Goal: Book appointment/travel/reservation

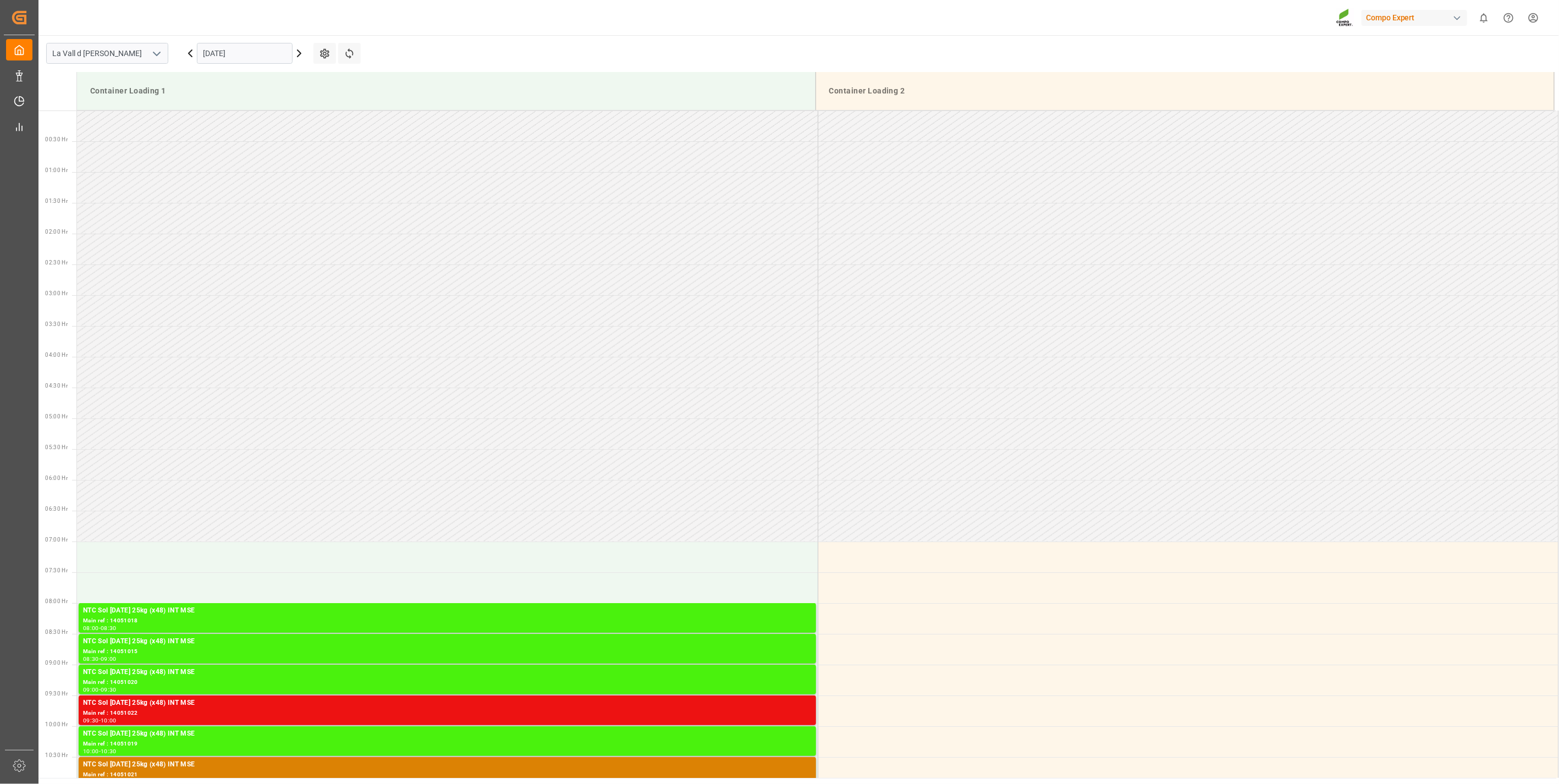
scroll to position [809, 0]
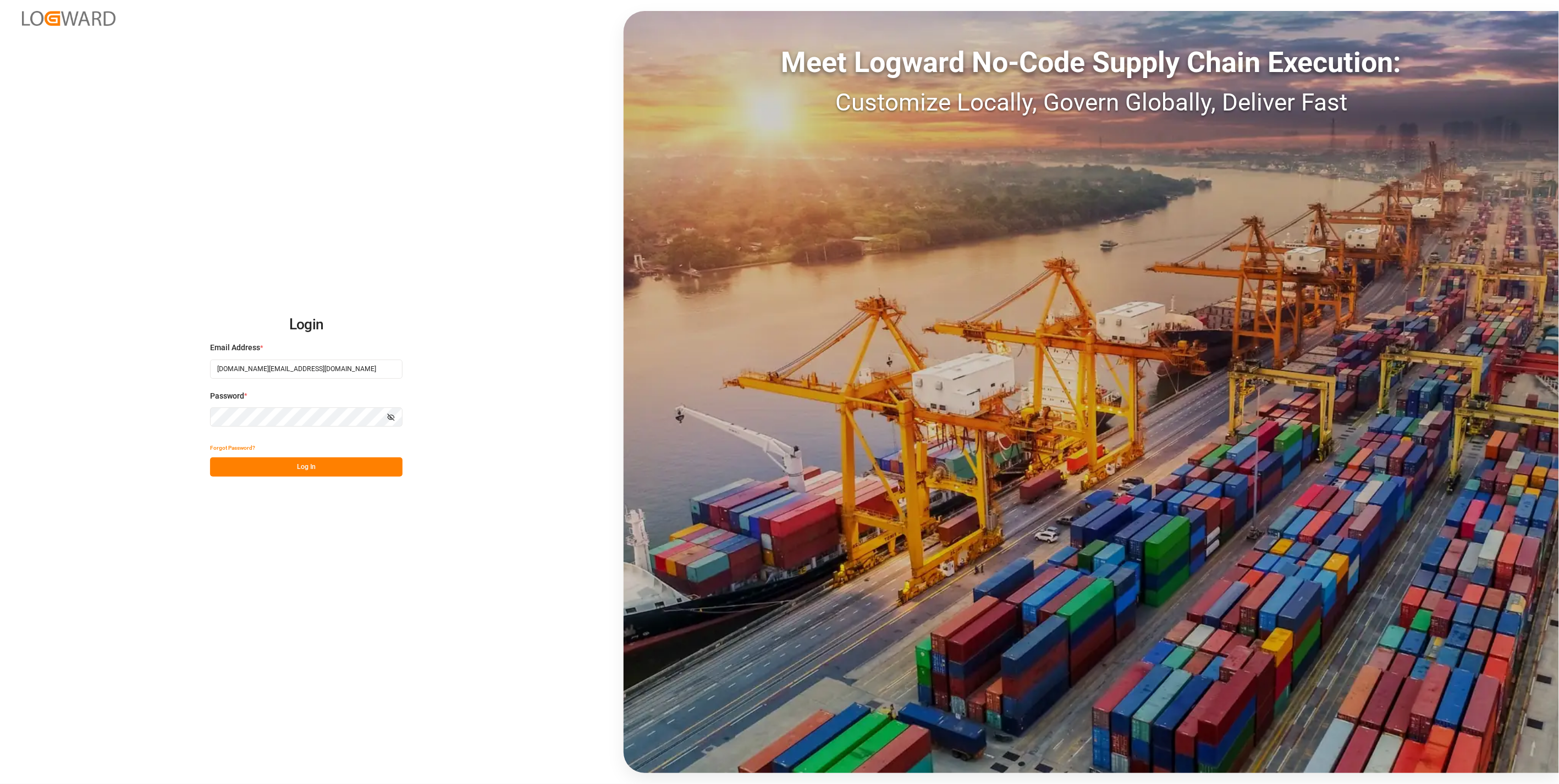
drag, startPoint x: 326, startPoint y: 463, endPoint x: 50, endPoint y: 436, distance: 277.3
click at [326, 463] on button "Log In" at bounding box center [306, 467] width 192 height 19
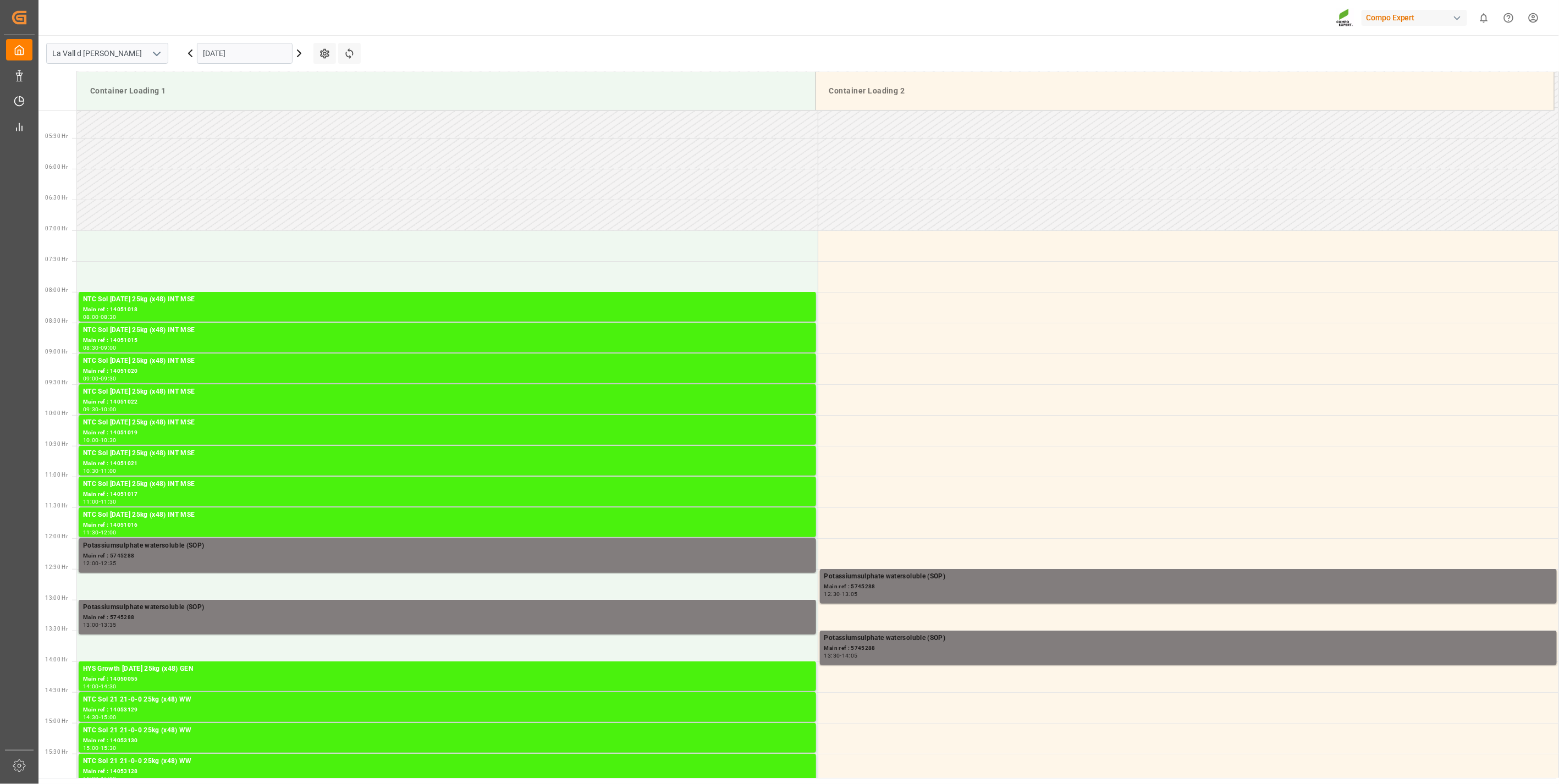
scroll to position [424, 0]
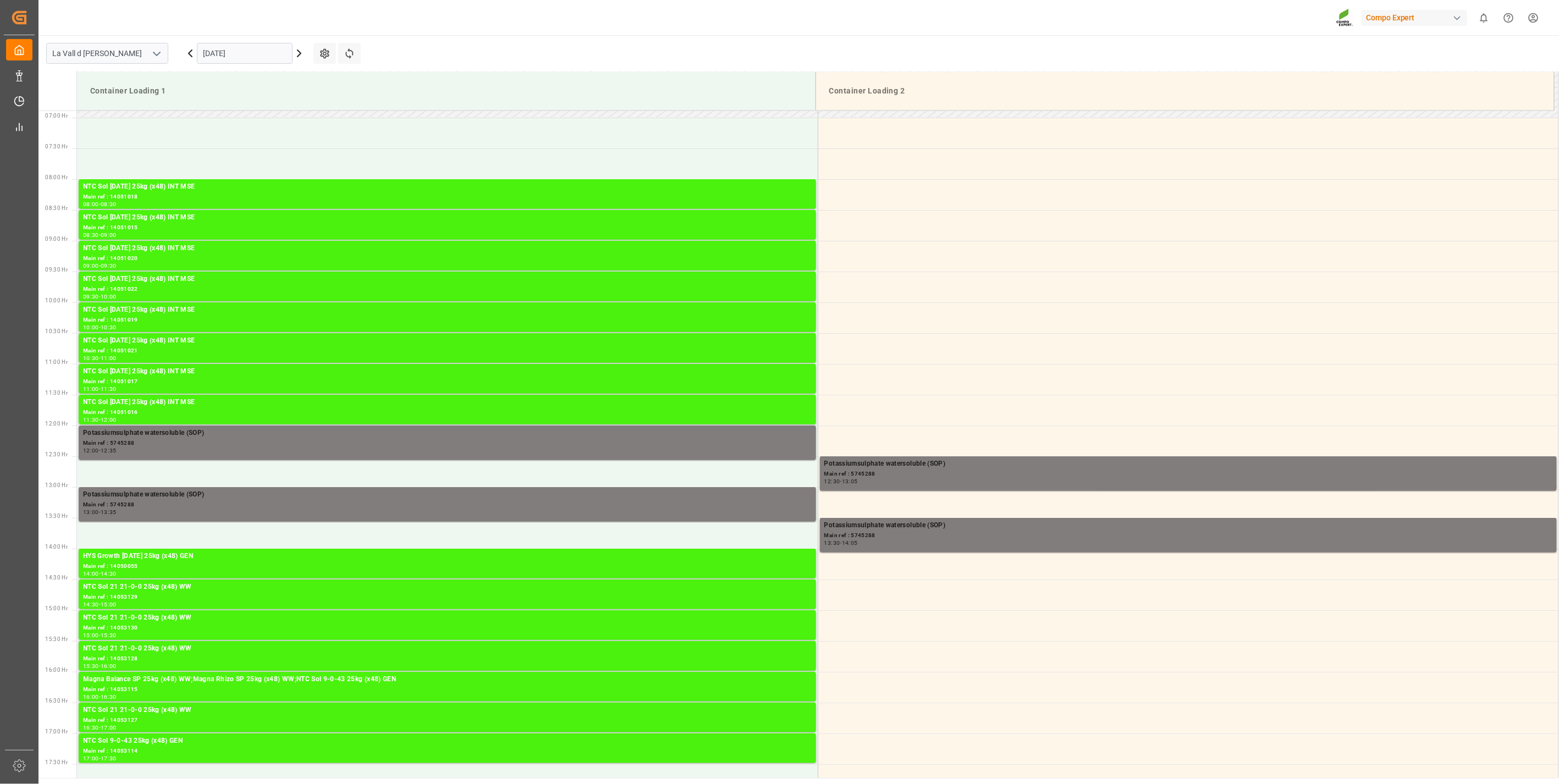
click at [214, 53] on input "[DATE]" at bounding box center [245, 53] width 96 height 21
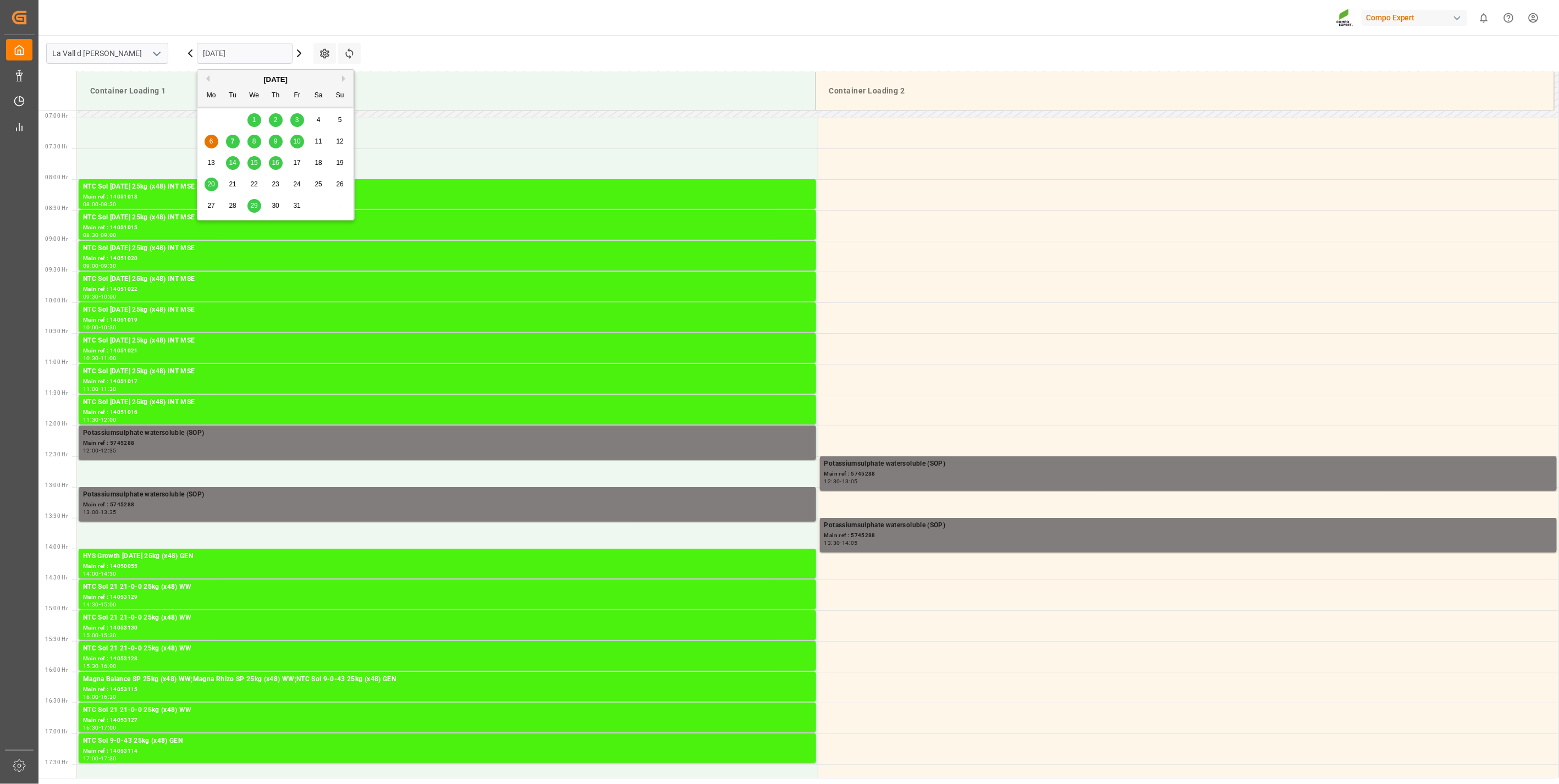
click at [235, 141] on div "7" at bounding box center [232, 142] width 14 height 13
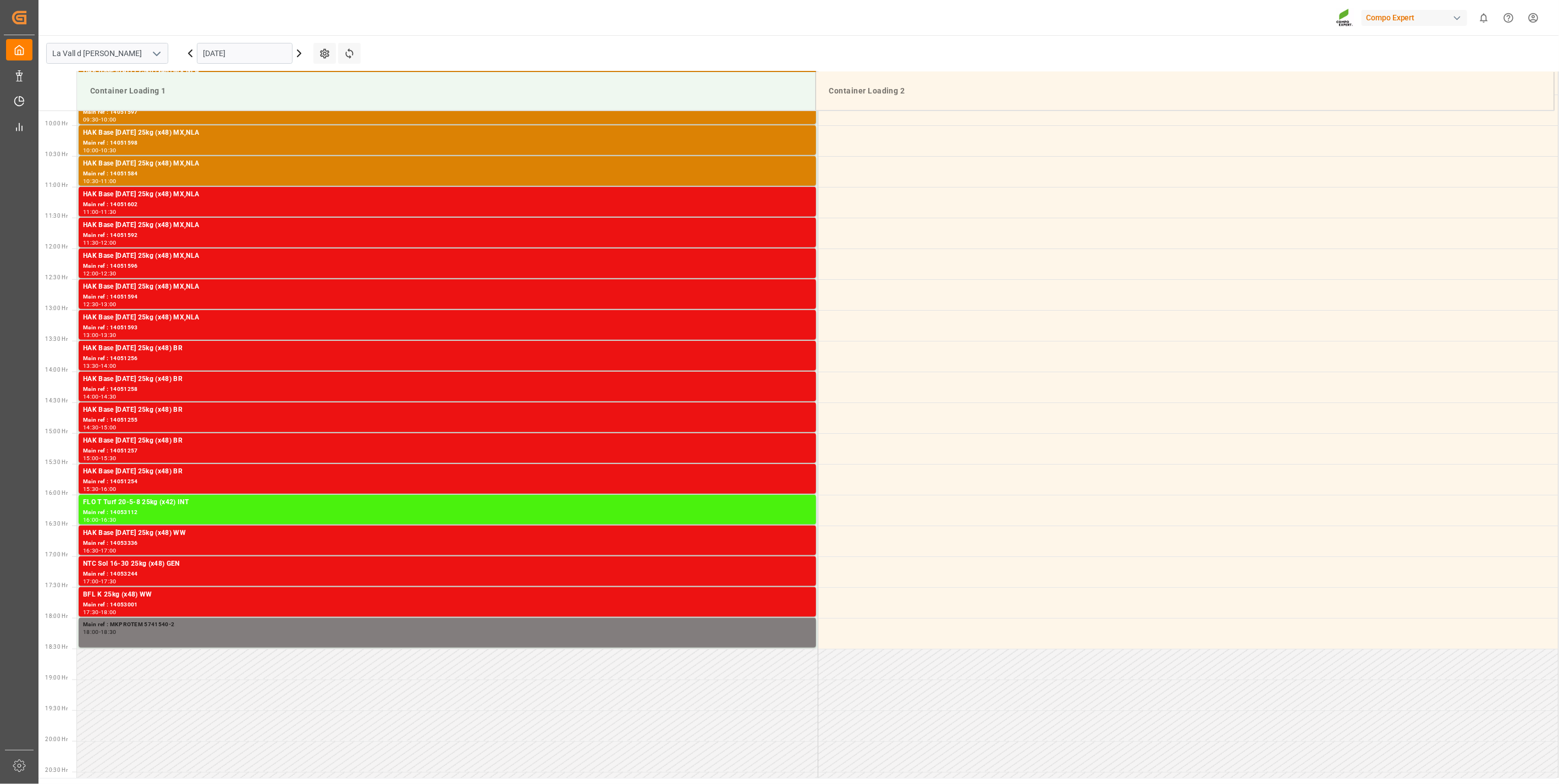
scroll to position [607, 0]
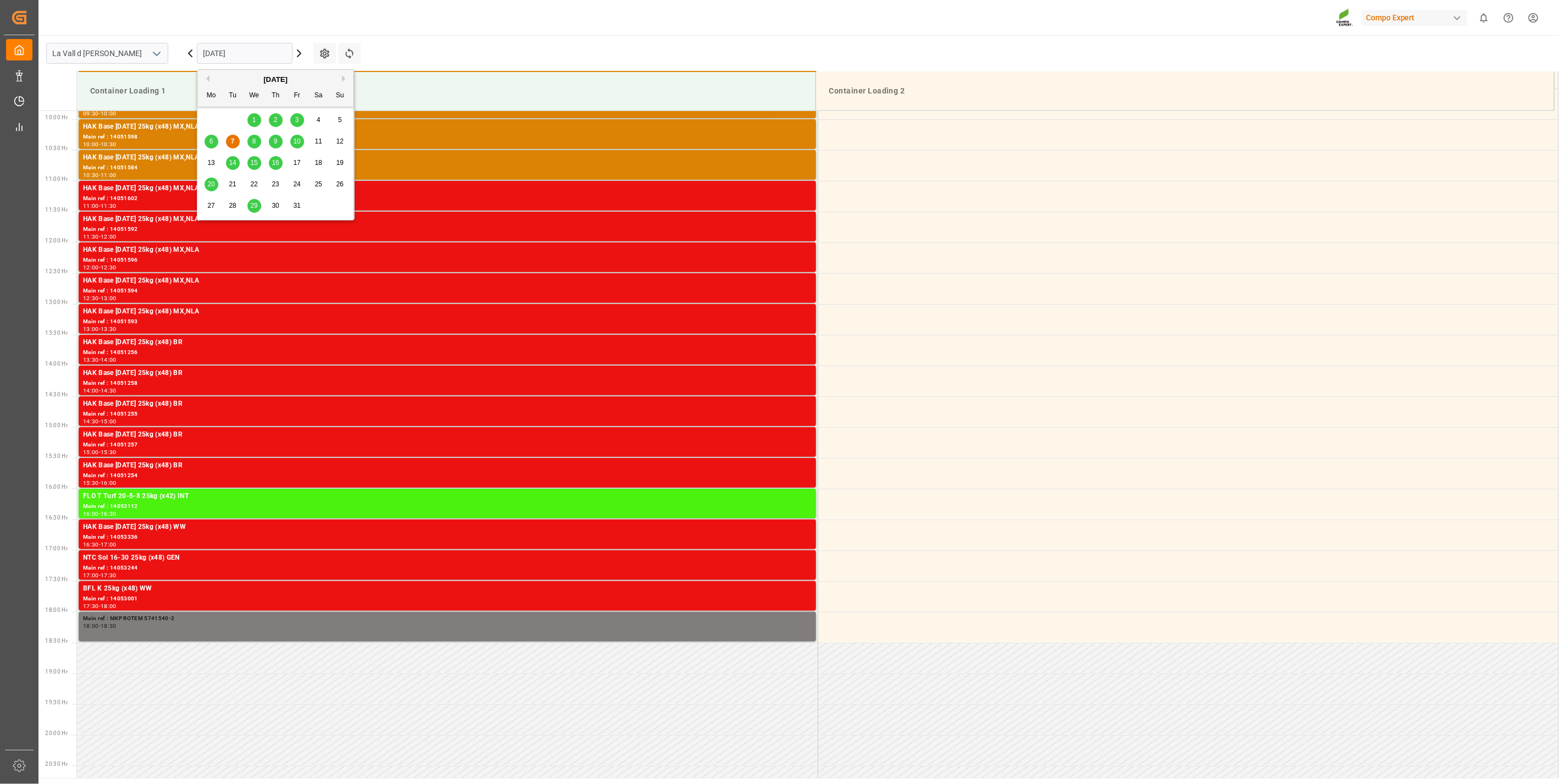
drag, startPoint x: 218, startPoint y: 45, endPoint x: 245, endPoint y: 65, distance: 33.6
click at [221, 48] on input "[DATE]" at bounding box center [245, 53] width 96 height 21
click at [249, 162] on div "15" at bounding box center [254, 163] width 14 height 13
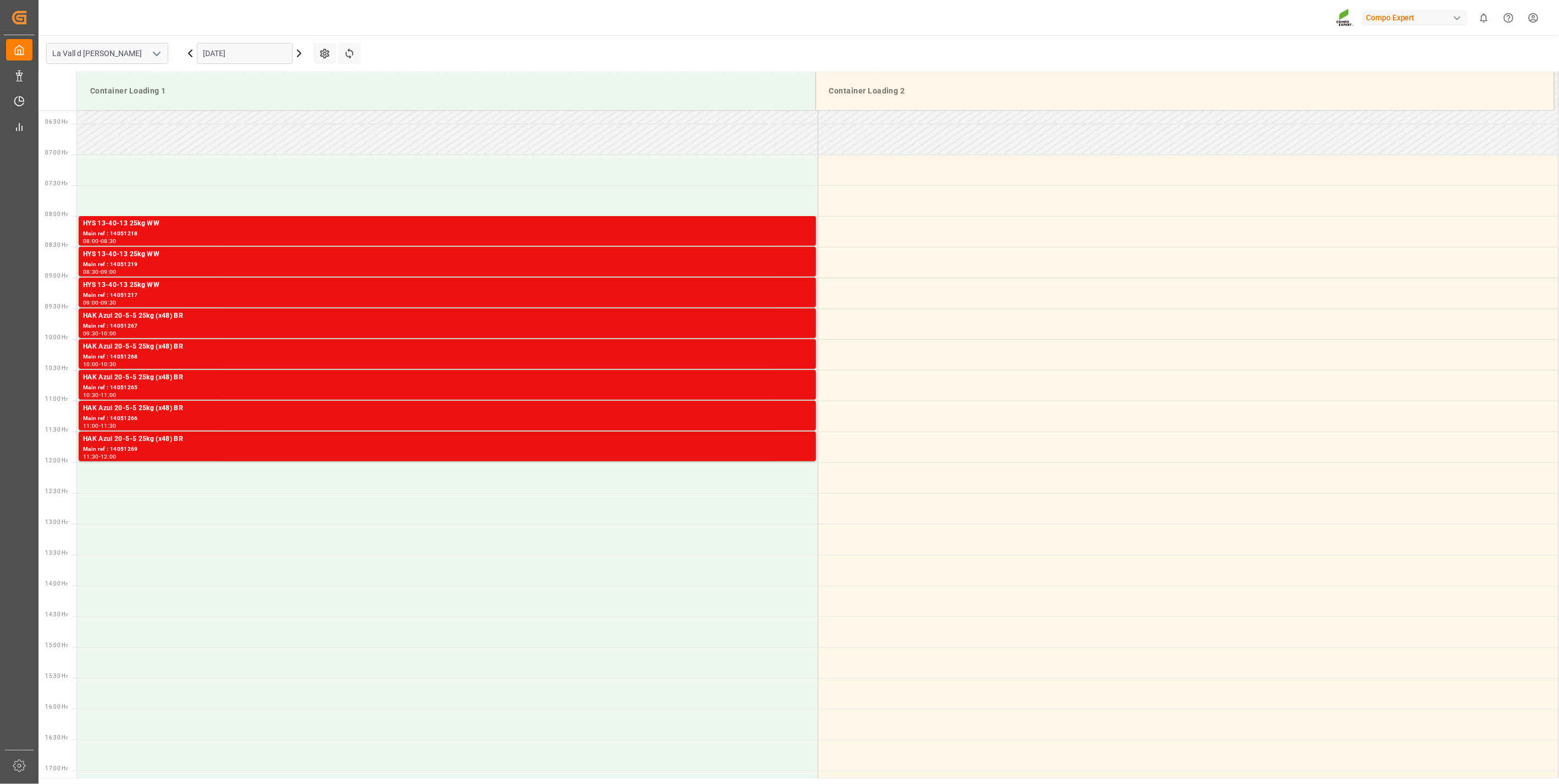
scroll to position [424, 0]
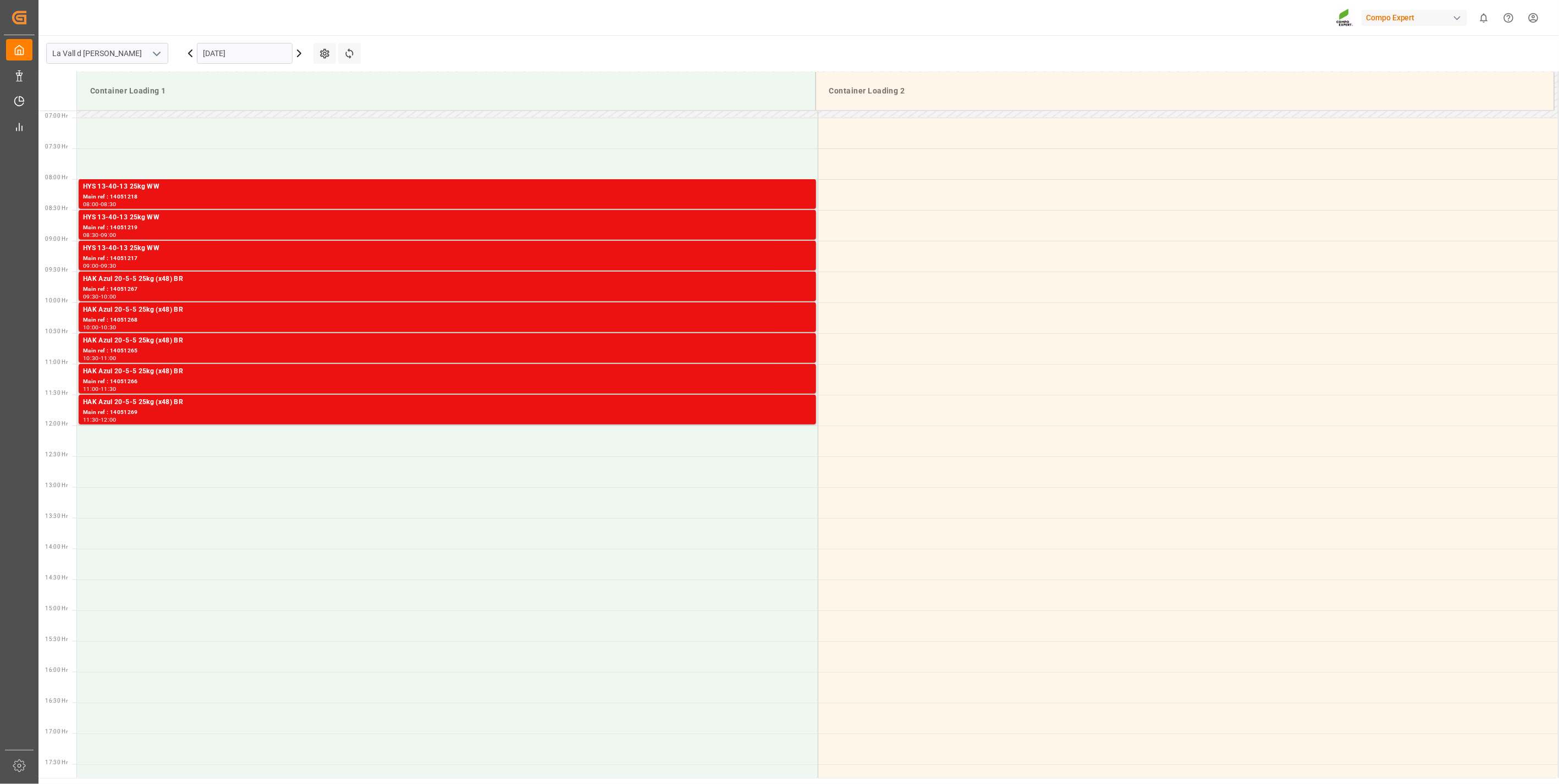
drag, startPoint x: 253, startPoint y: 66, endPoint x: 251, endPoint y: 57, distance: 9.2
click at [252, 64] on div "[DATE]" at bounding box center [245, 53] width 137 height 36
drag, startPoint x: 251, startPoint y: 57, endPoint x: 251, endPoint y: 67, distance: 10.0
click at [251, 59] on input "[DATE]" at bounding box center [245, 53] width 96 height 21
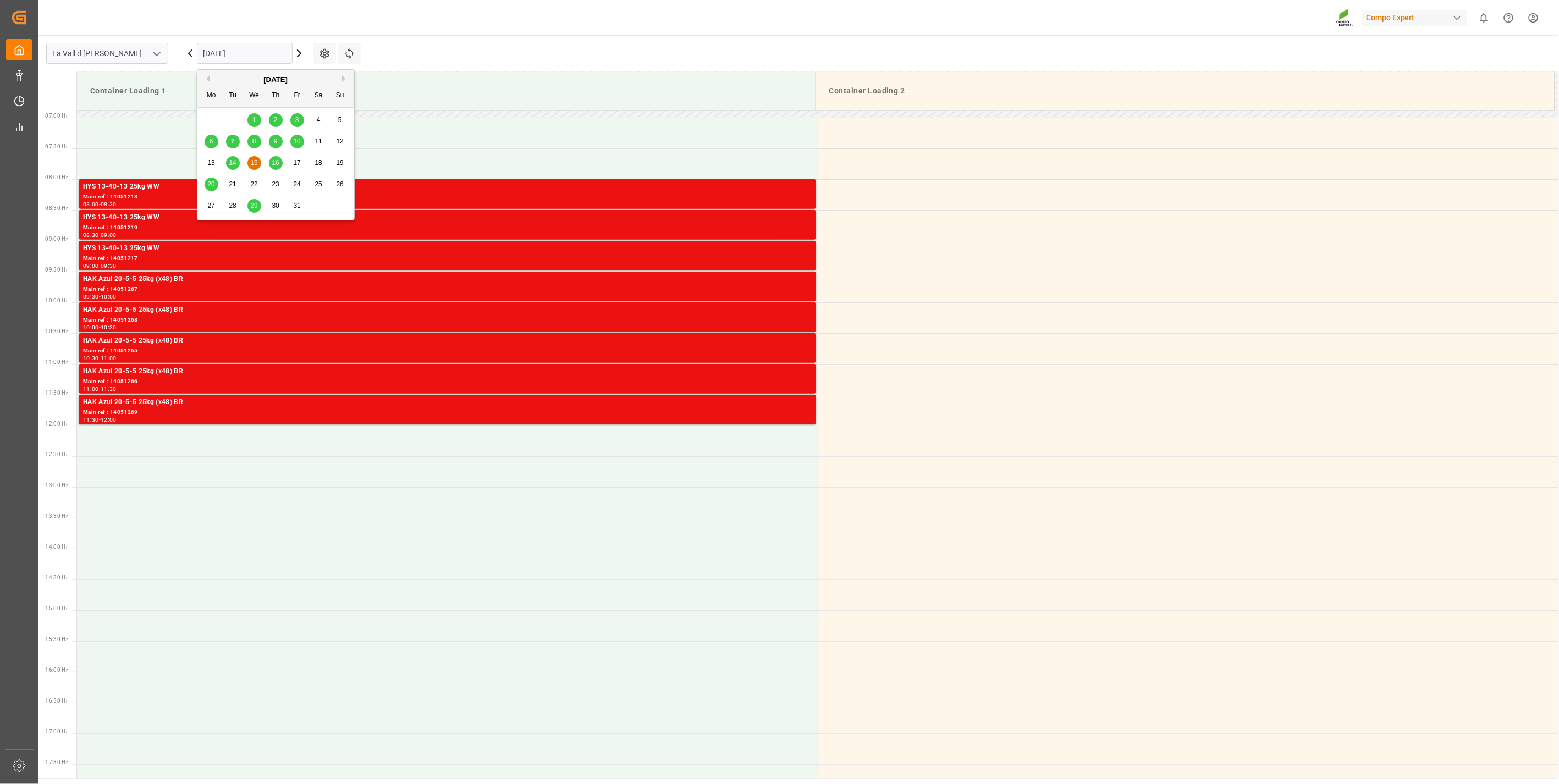
click at [227, 163] on div "14" at bounding box center [232, 163] width 14 height 13
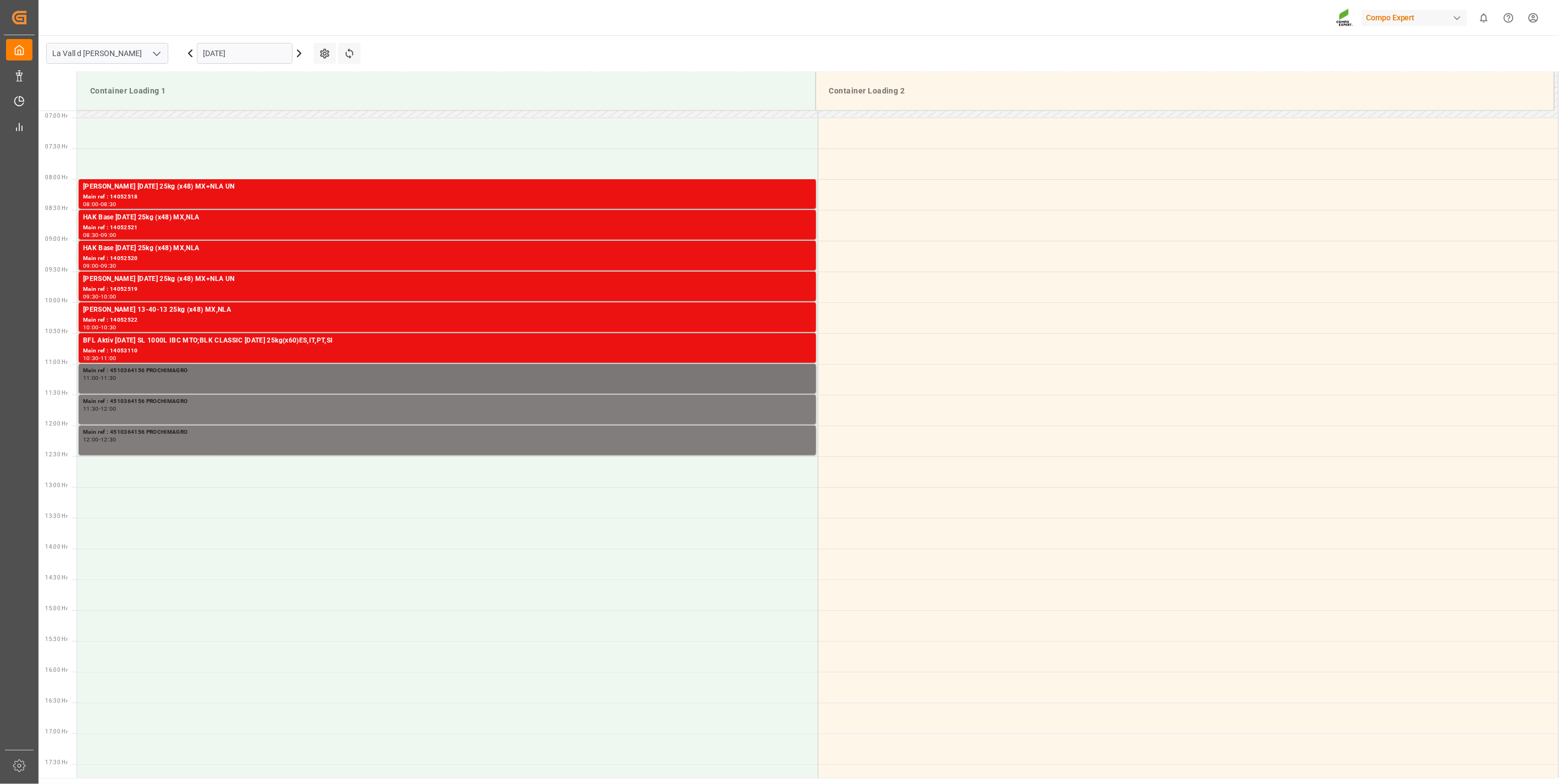
click at [143, 385] on div "Main ref : 4510364156 PROCHIMAGRO 11:00 - 11:30" at bounding box center [447, 379] width 729 height 25
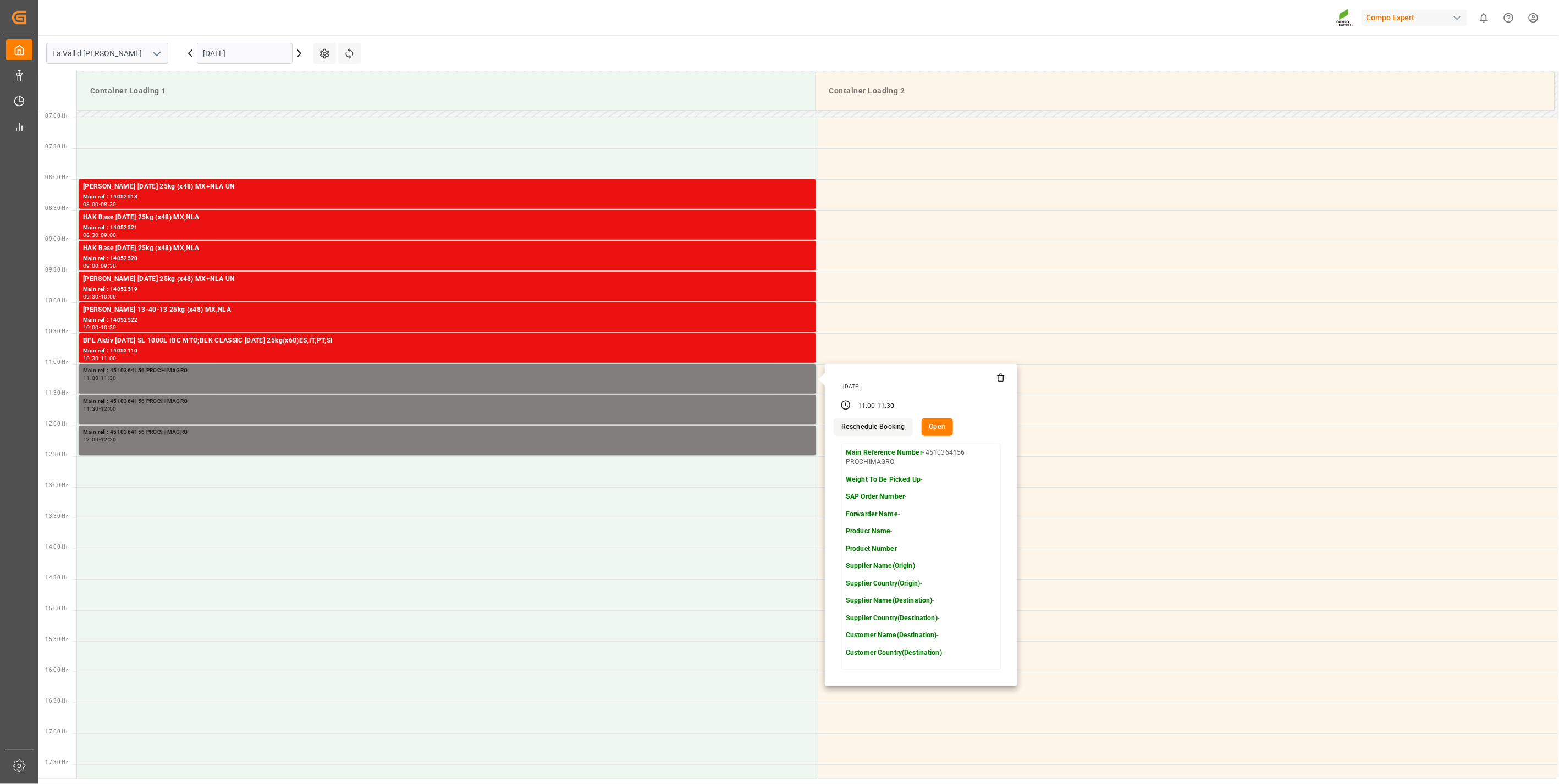
click at [937, 424] on button "Open" at bounding box center [937, 426] width 32 height 18
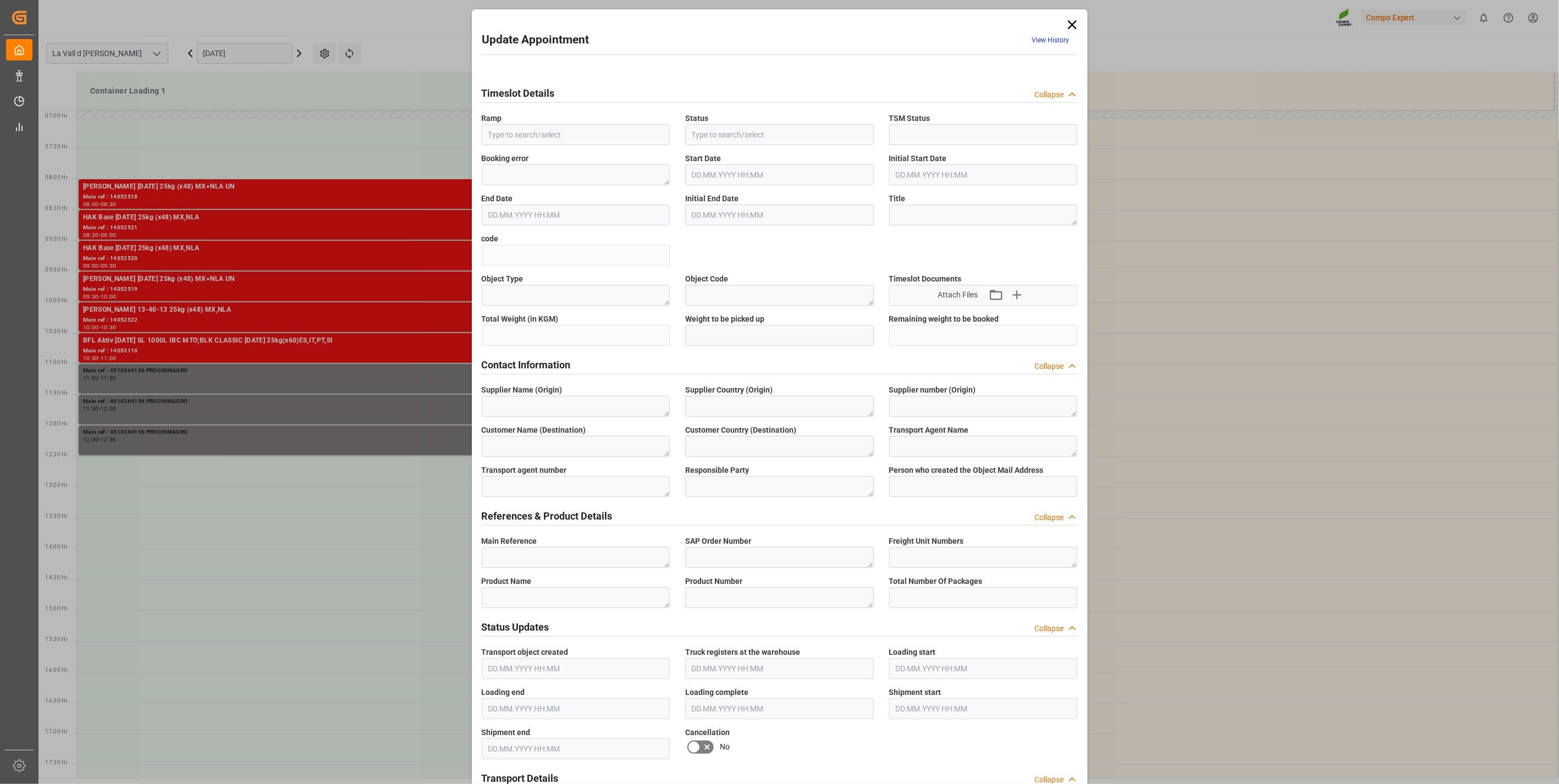
type input "Container Loading 1"
type input "Booked"
type input "eabead73eb22"
type textarea "4510364156 PROCHIMAGRO"
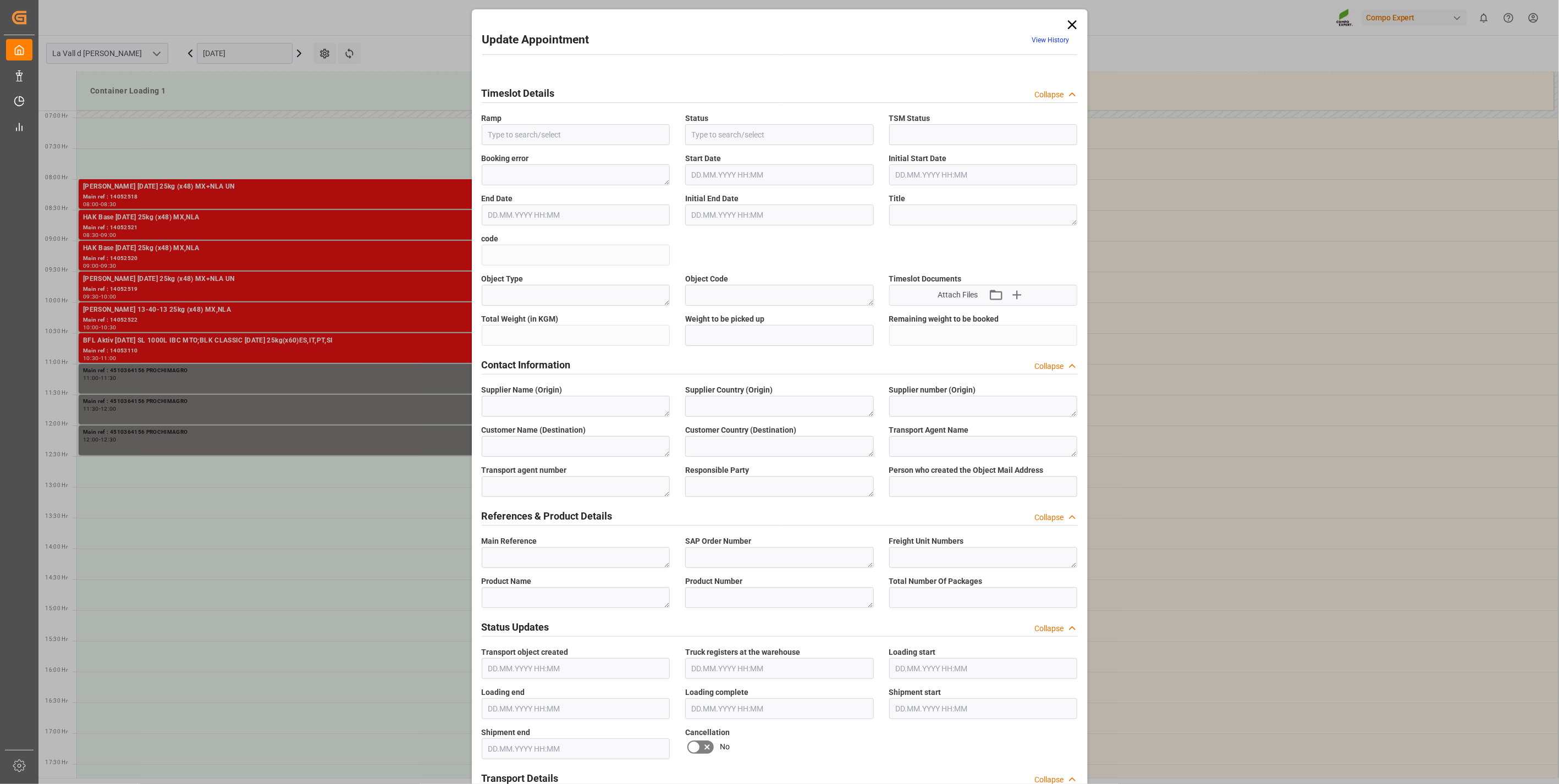
type input "Container Loading 1"
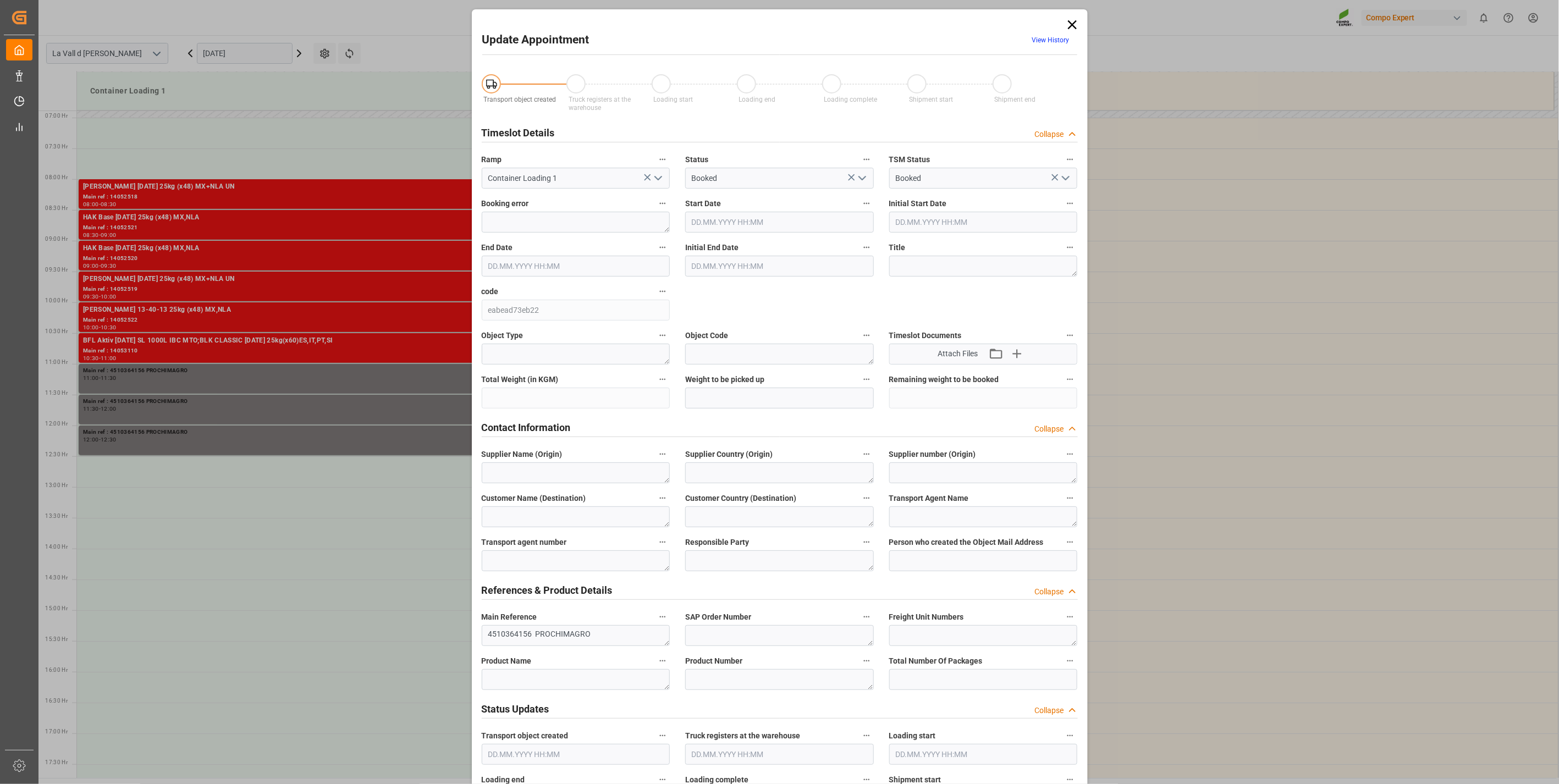
type input "[DATE] 11:00"
type input "[DATE] 11:30"
type input "[DATE] 08:38"
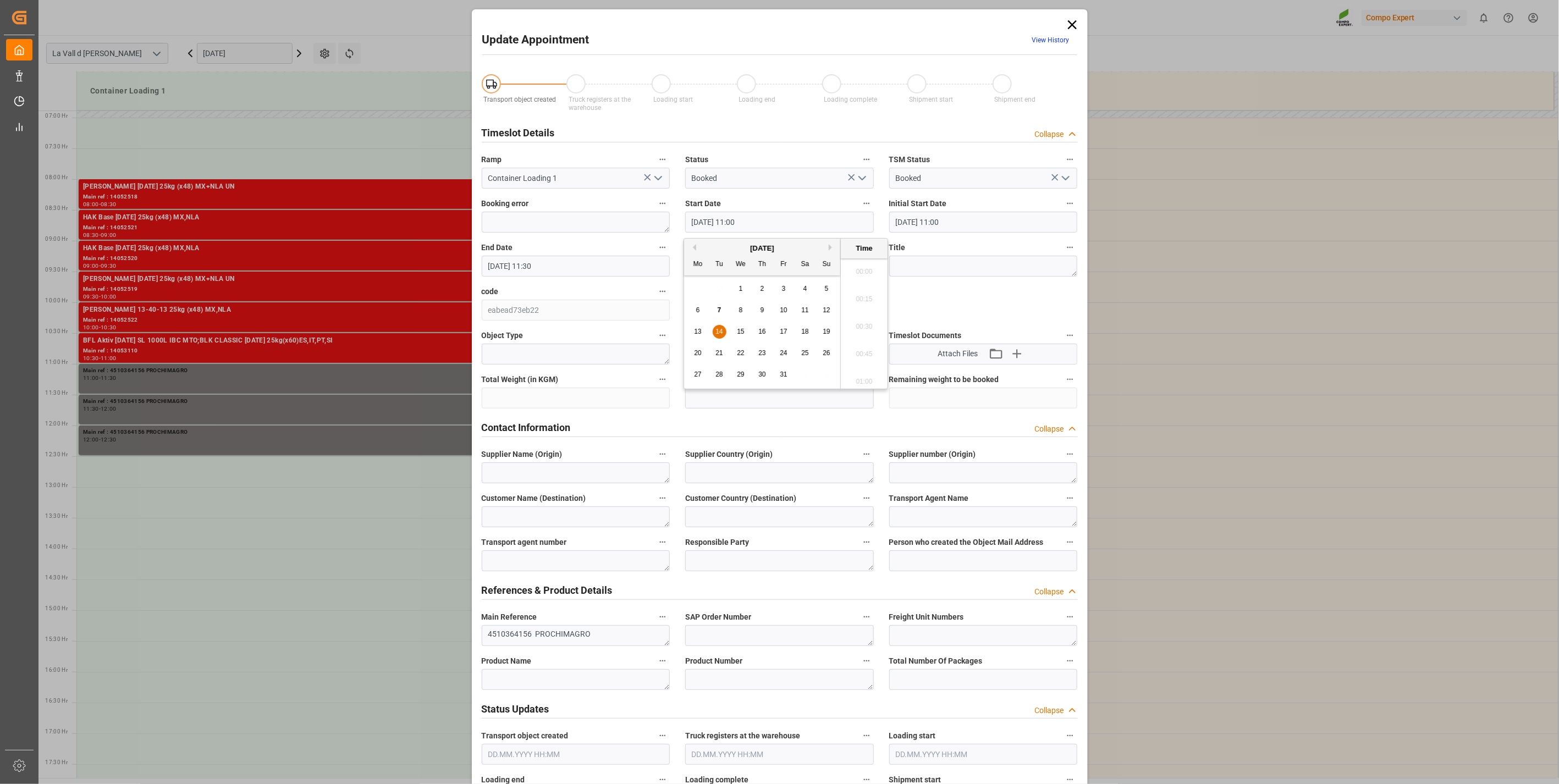
click at [743, 226] on input "[DATE] 11:00" at bounding box center [780, 222] width 189 height 21
click at [732, 331] on div "13 14 15 16 17 18 19" at bounding box center [763, 332] width 150 height 21
click at [743, 332] on span "15" at bounding box center [741, 332] width 7 height 8
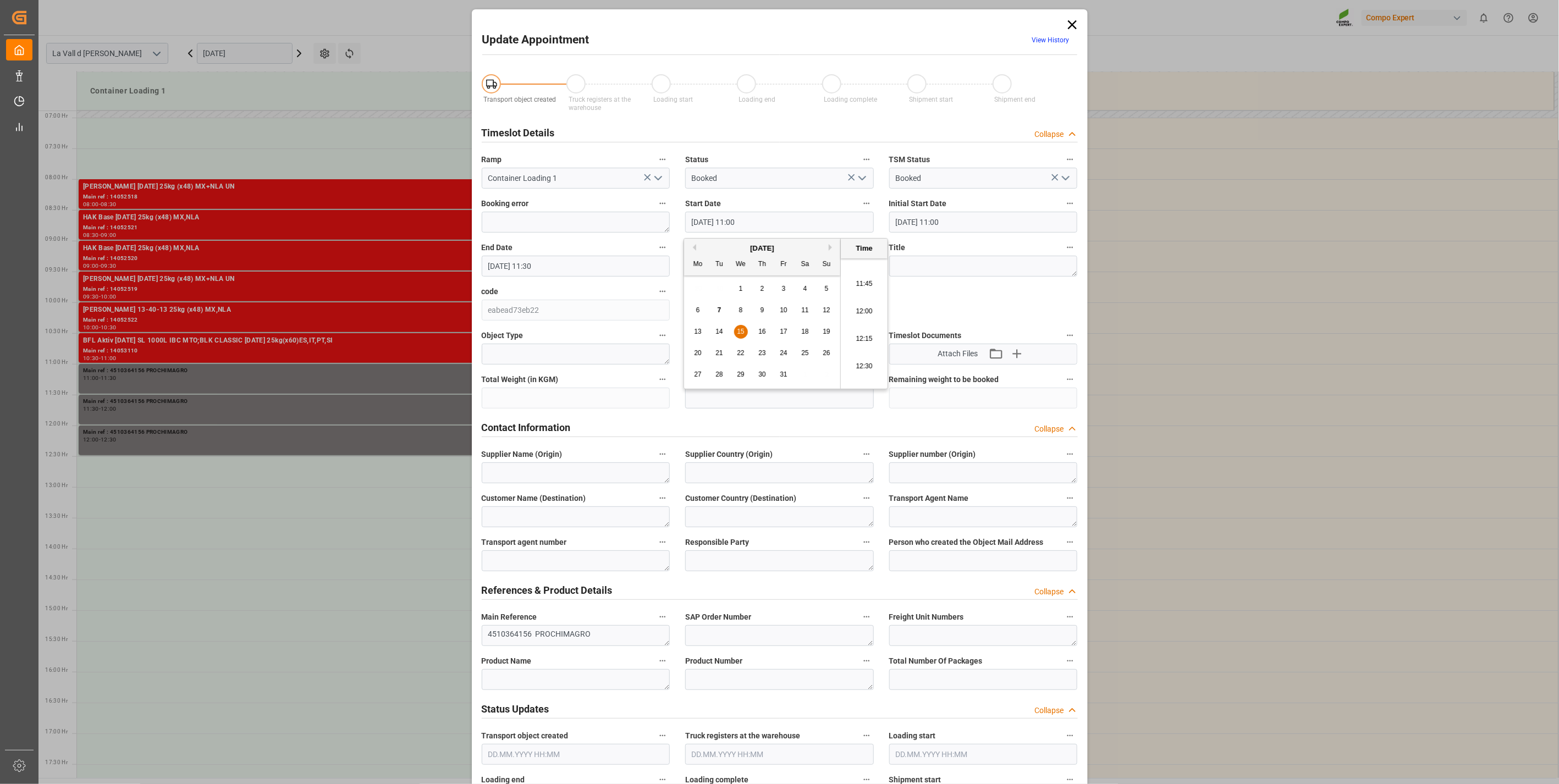
click at [861, 310] on li "12:00" at bounding box center [864, 311] width 47 height 27
type input "[DATE] 12:00"
click at [568, 268] on input "[DATE] 11:30" at bounding box center [576, 266] width 189 height 21
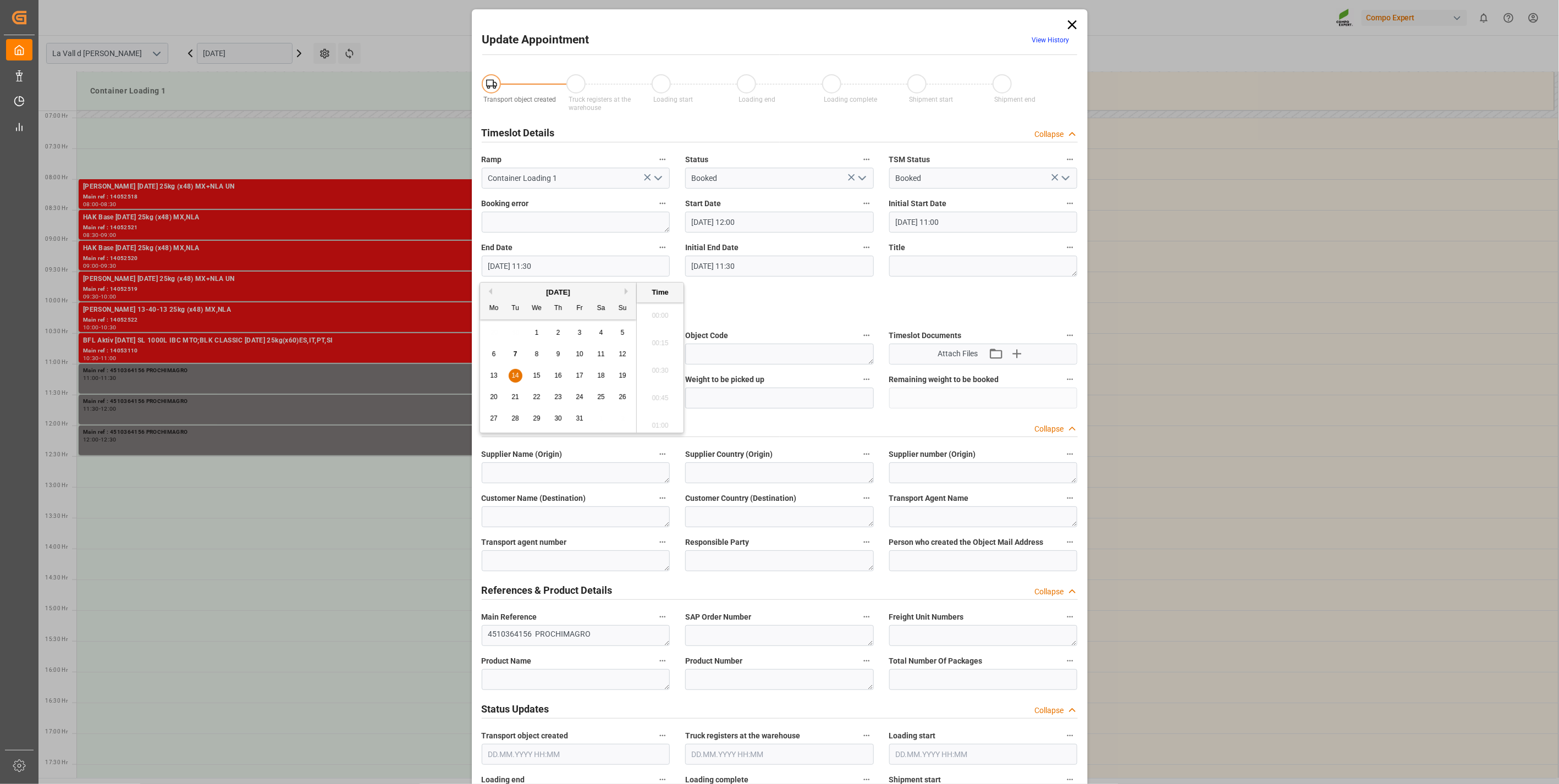
scroll to position [1212, 0]
click at [536, 377] on span "15" at bounding box center [536, 375] width 7 height 8
click at [661, 358] on li "12:30" at bounding box center [660, 355] width 47 height 27
type input "[DATE] 12:30"
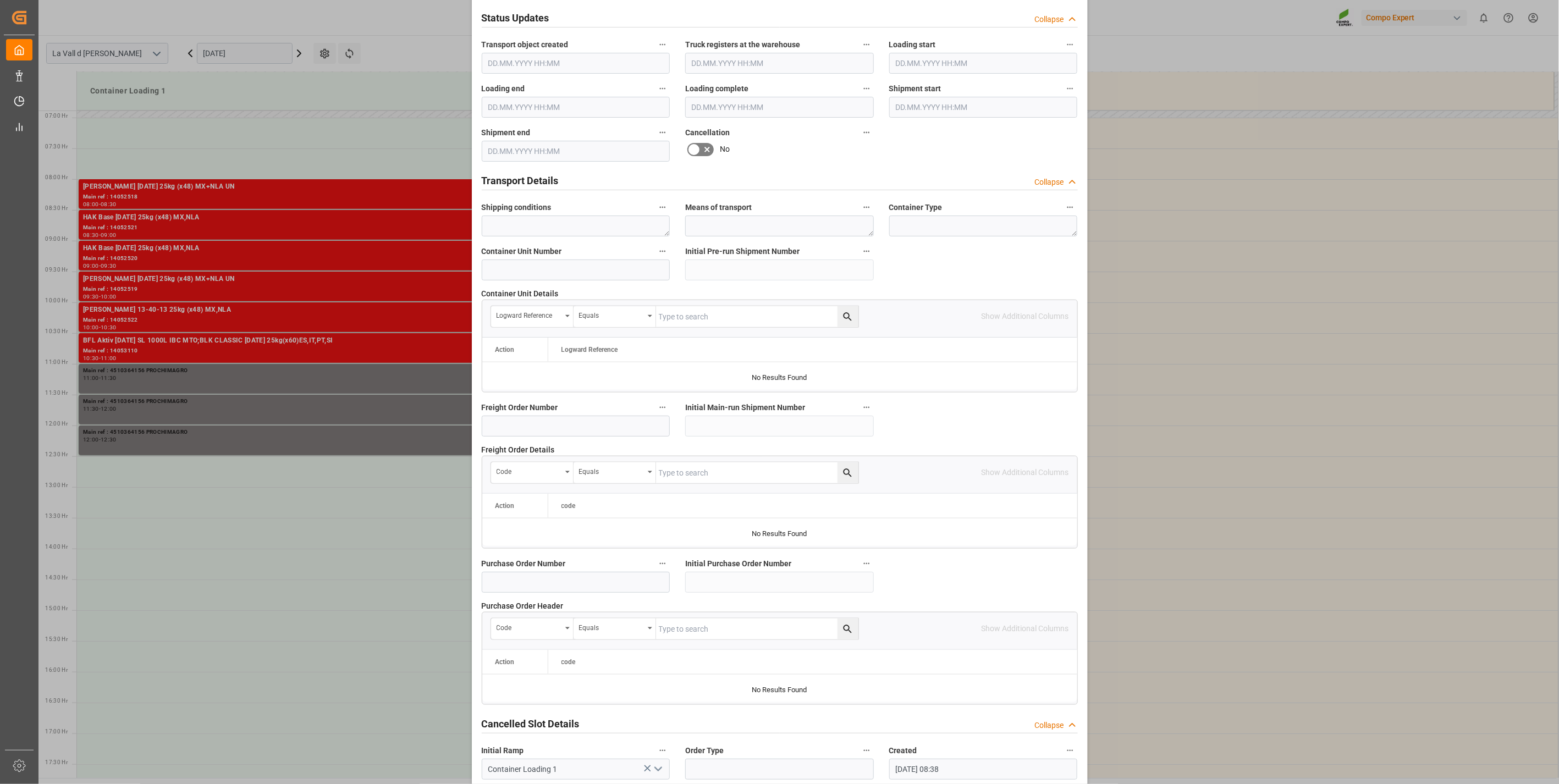
scroll to position [743, 0]
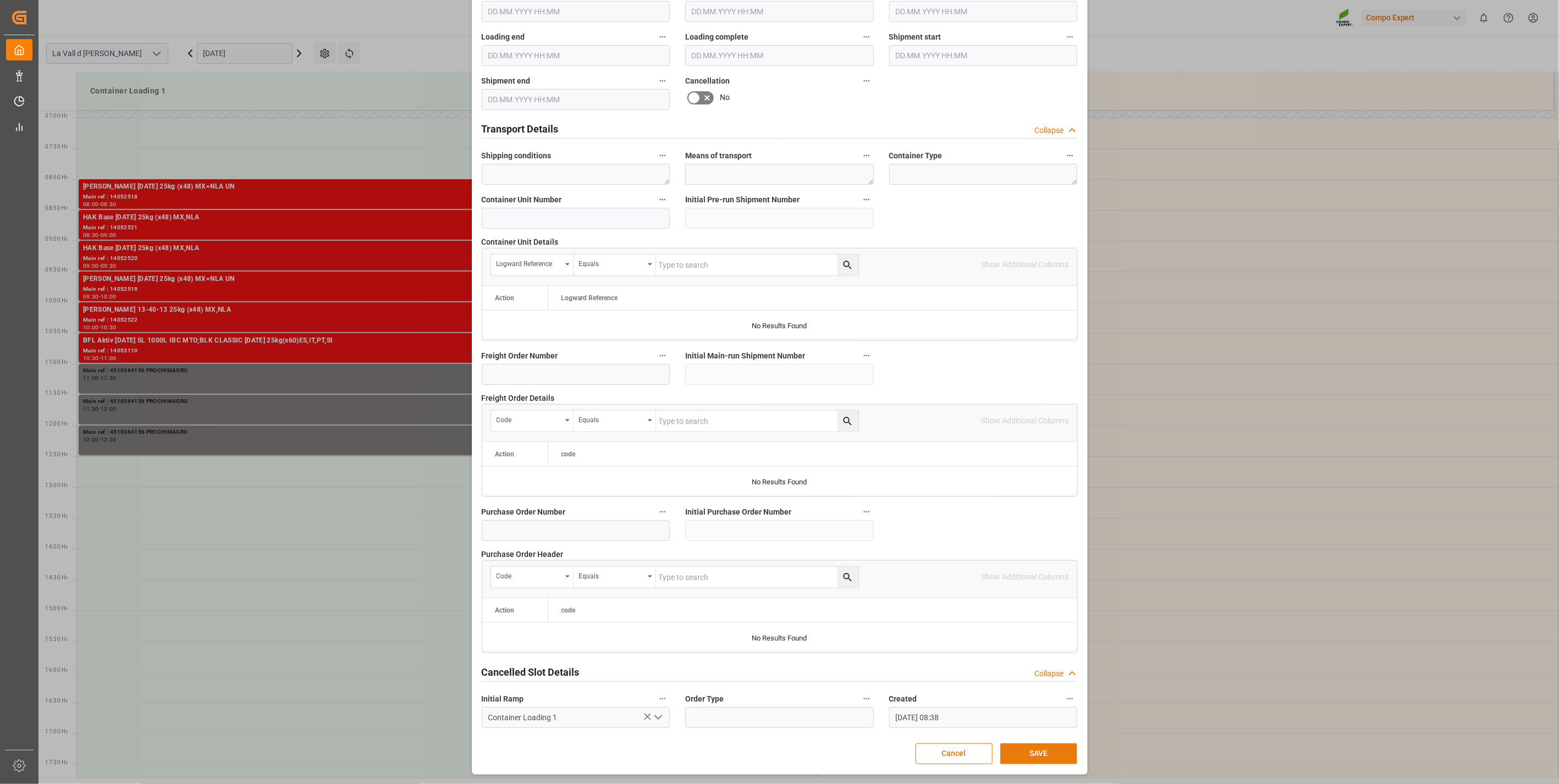
click at [1062, 755] on button "SAVE" at bounding box center [1039, 753] width 77 height 21
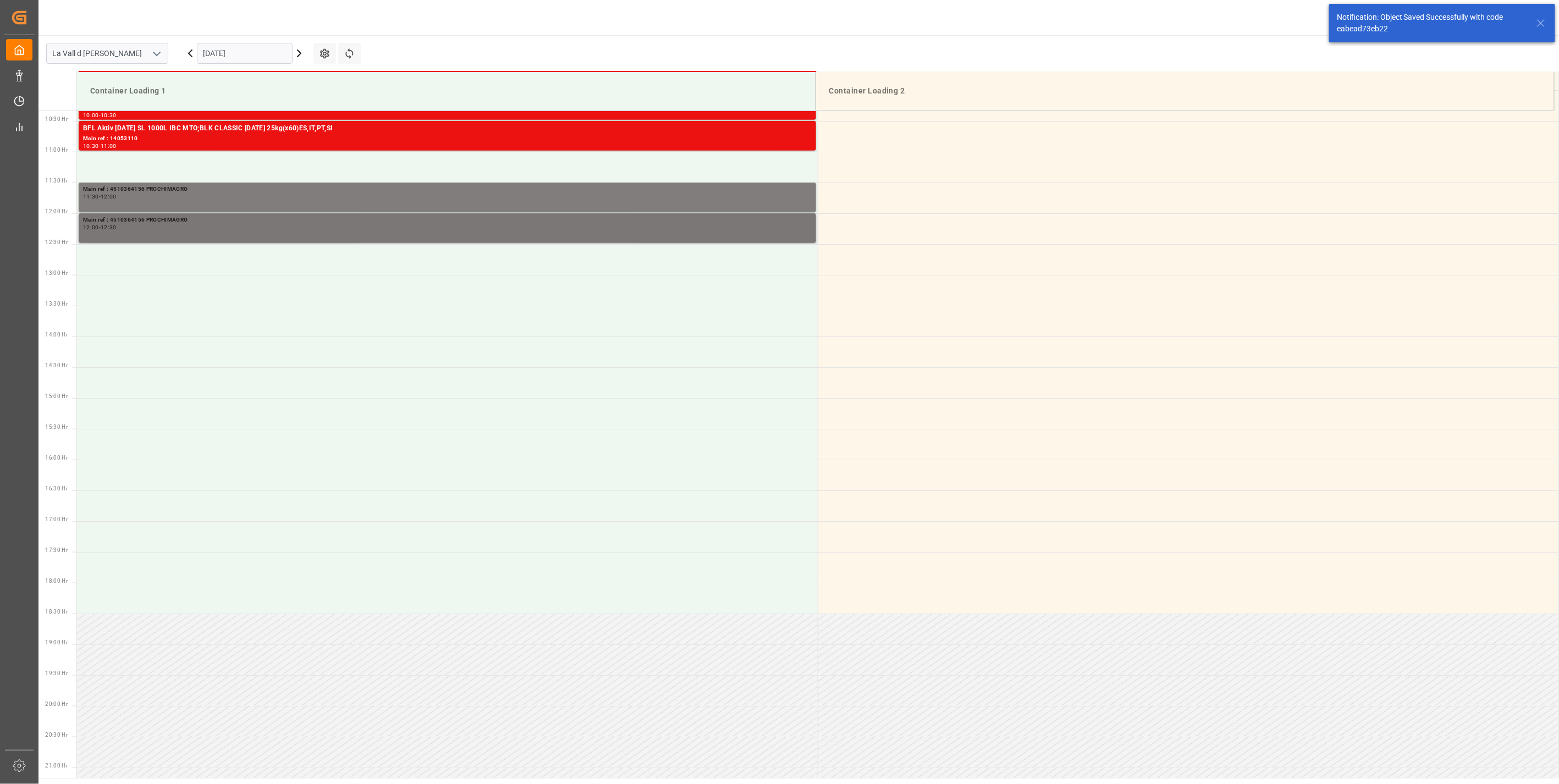
scroll to position [670, 0]
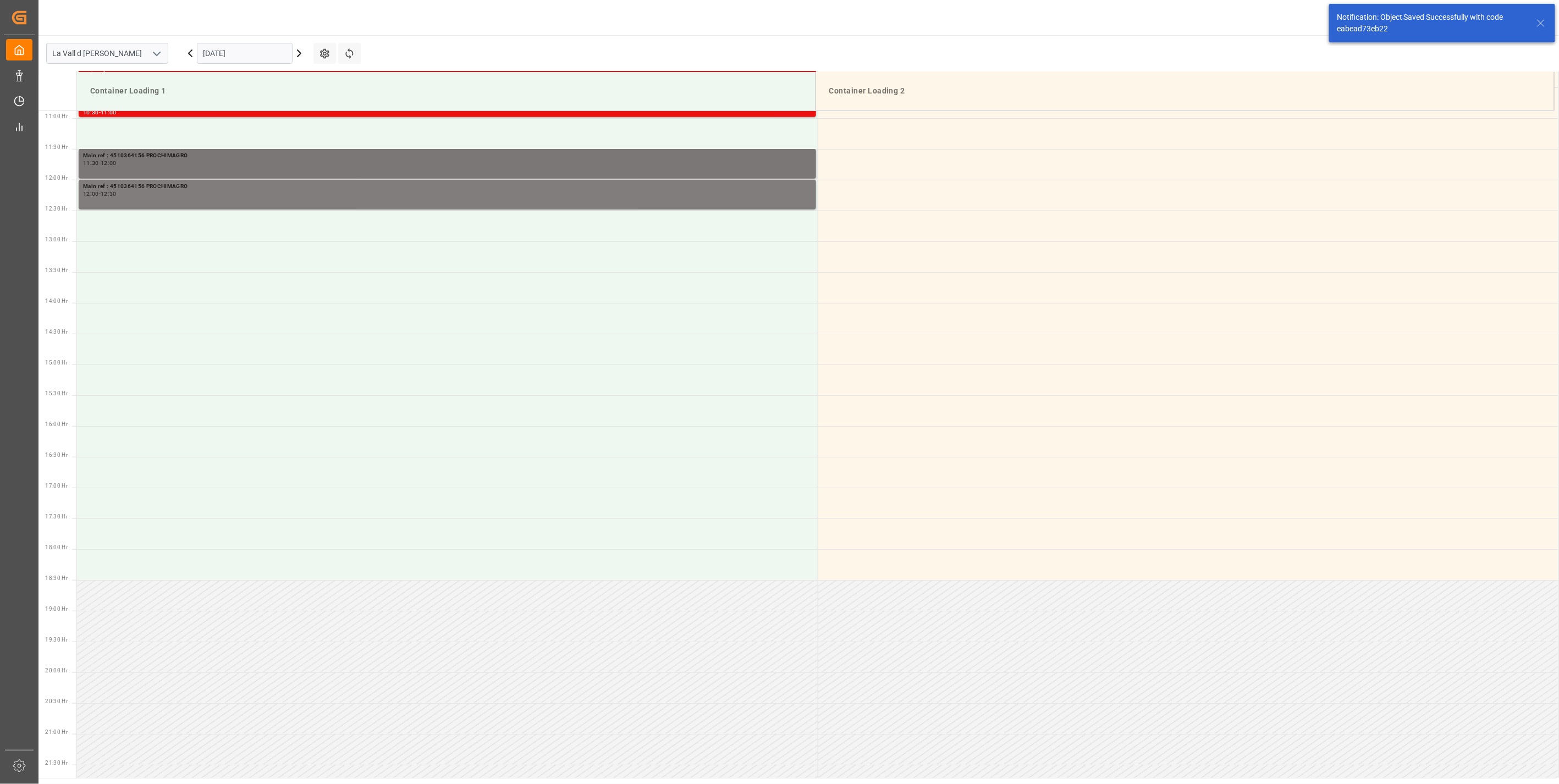
click at [188, 166] on div "Main ref : 4510364156 PROCHIMAGRO 11:30 - 12:00" at bounding box center [447, 164] width 729 height 25
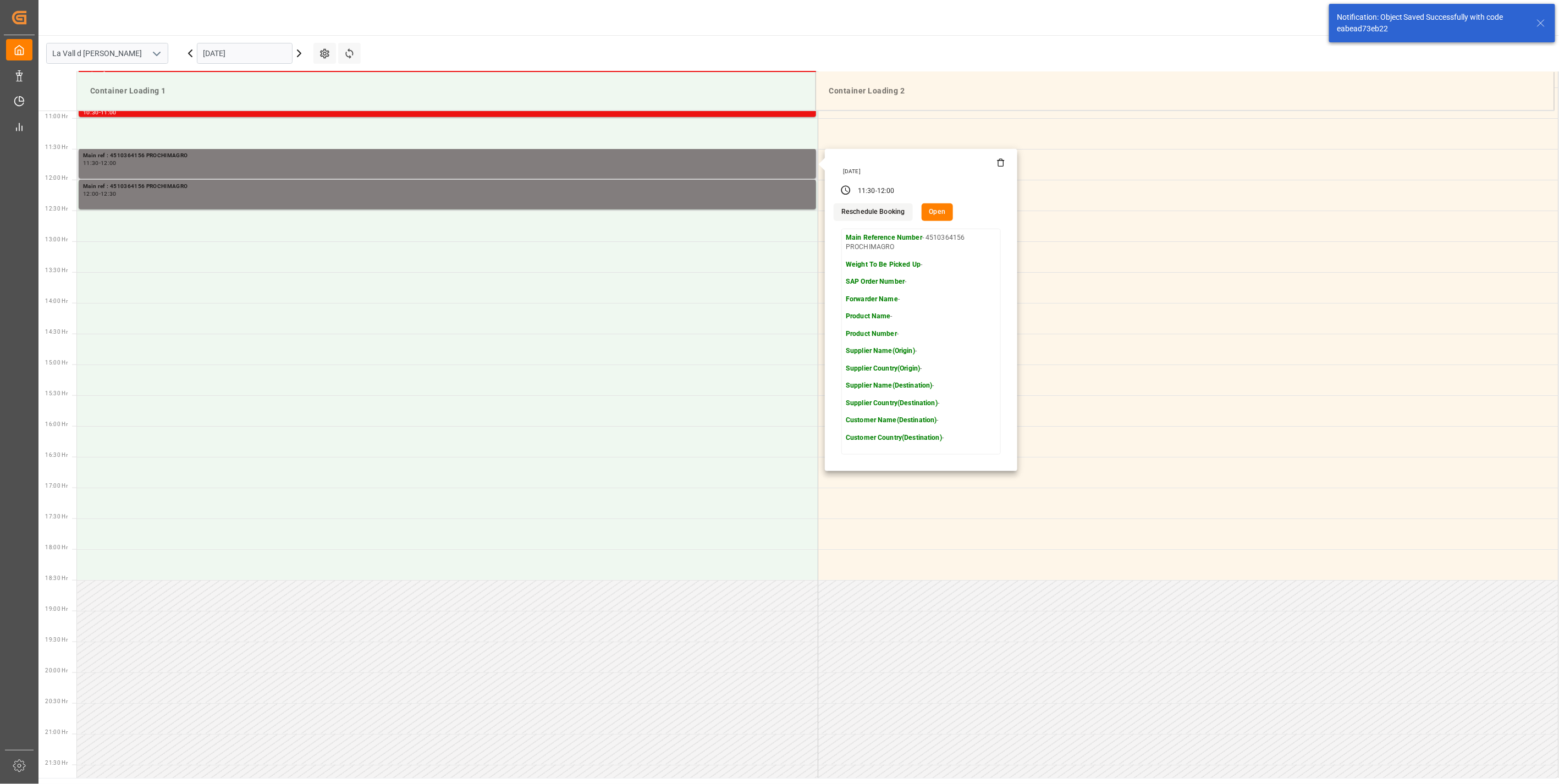
click at [953, 220] on div "Reschedule Booking Open" at bounding box center [921, 212] width 175 height 18
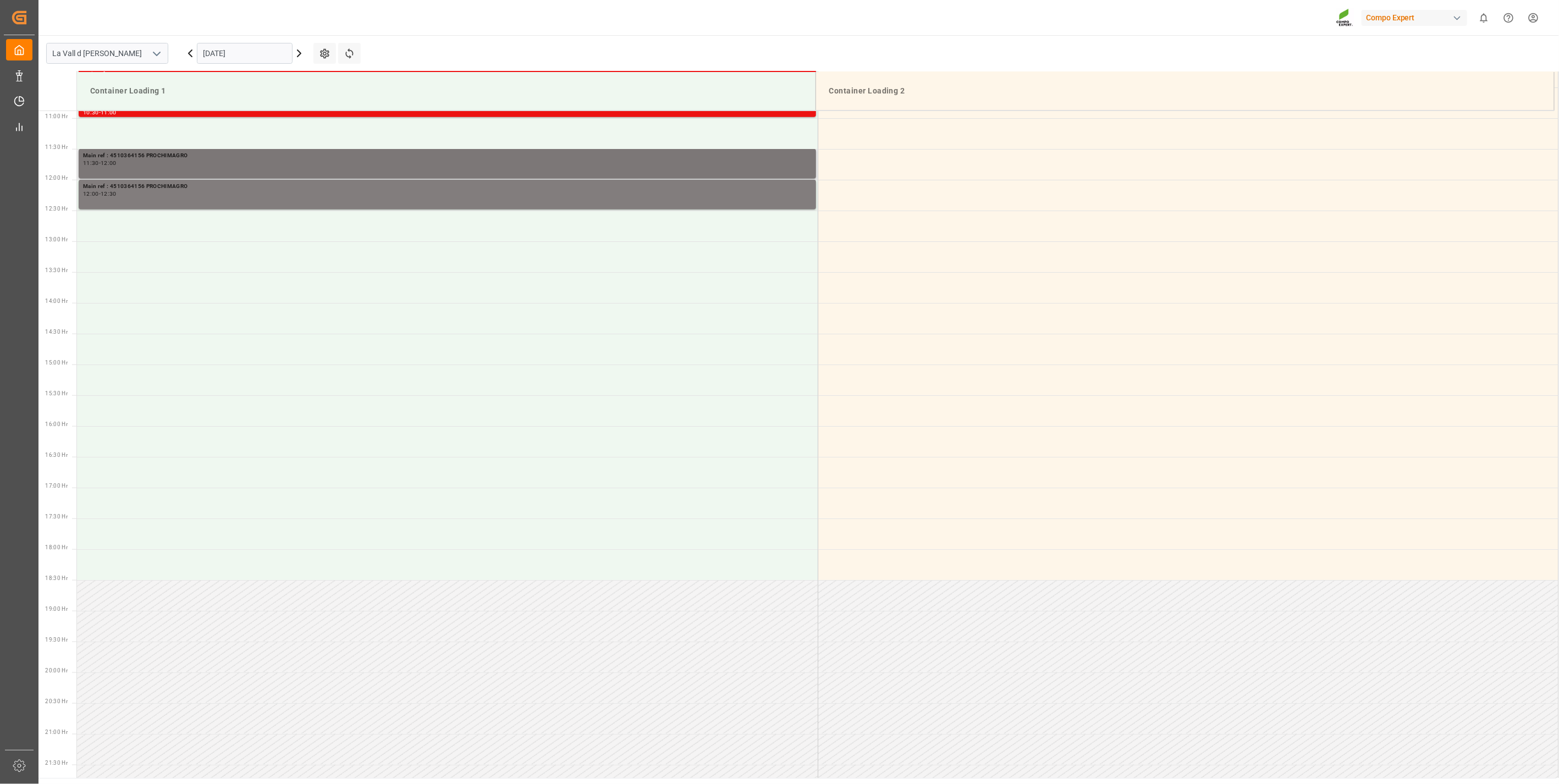
click at [714, 169] on div "Main ref : 4510364156 PROCHIMAGRO 11:30 - 12:00" at bounding box center [447, 164] width 729 height 25
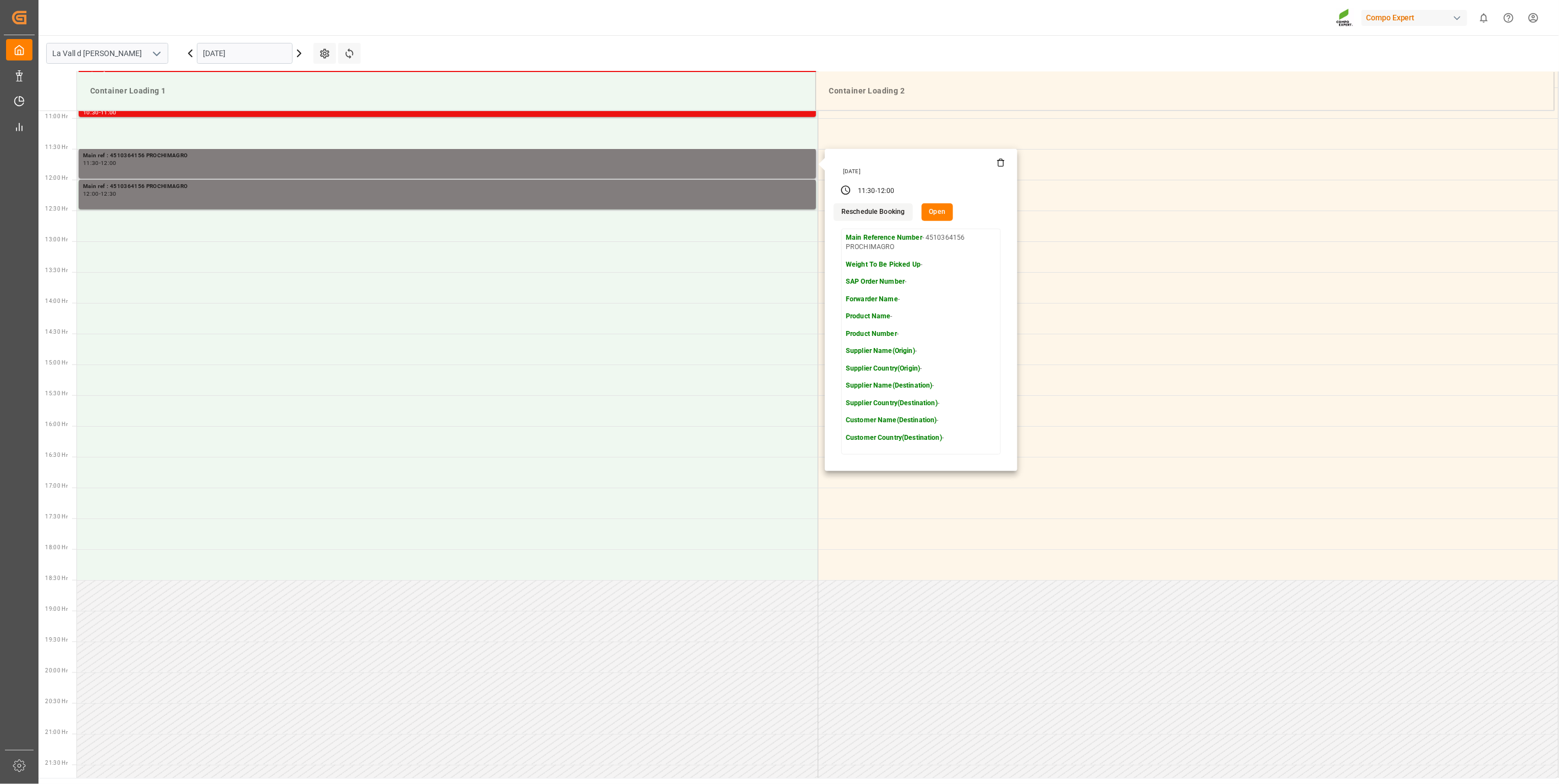
click at [930, 207] on button "Open" at bounding box center [937, 212] width 32 height 18
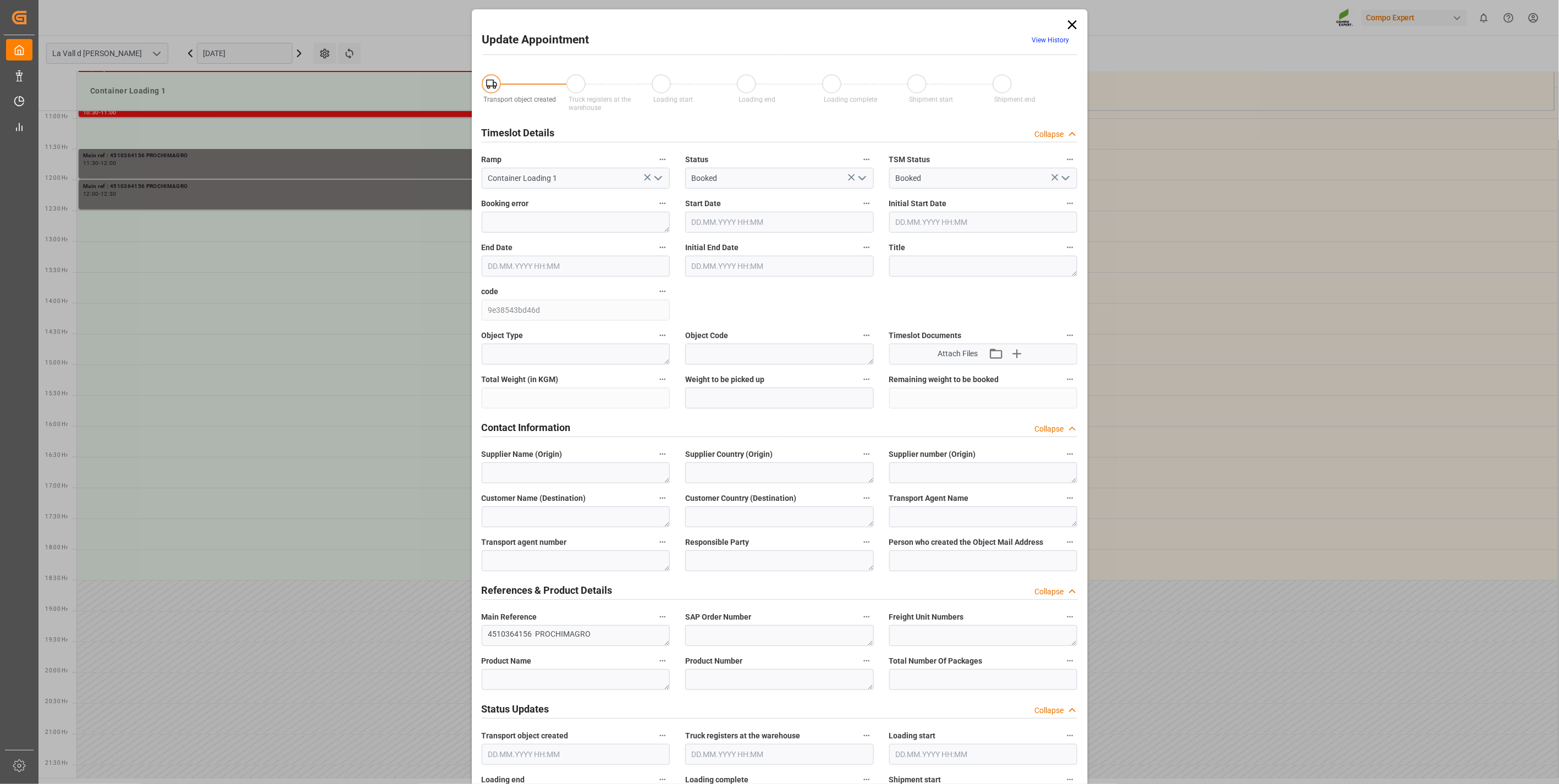
type input "[DATE] 11:30"
type input "[DATE] 12:00"
type input "[DATE] 08:38"
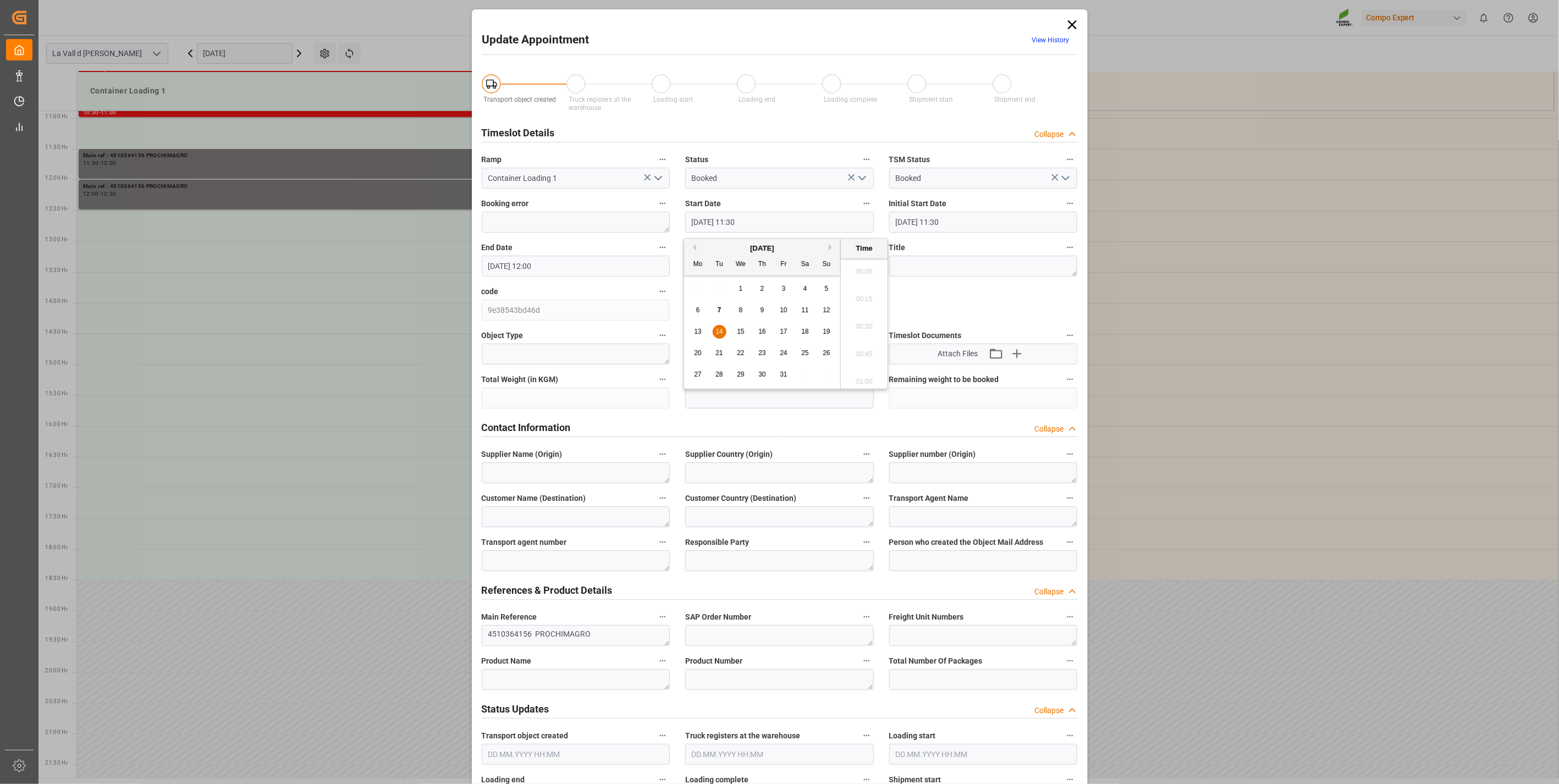
click at [709, 224] on input "[DATE] 11:30" at bounding box center [780, 222] width 189 height 21
click at [737, 328] on span "15" at bounding box center [741, 332] width 7 height 8
drag, startPoint x: 871, startPoint y: 295, endPoint x: 870, endPoint y: 310, distance: 15.0
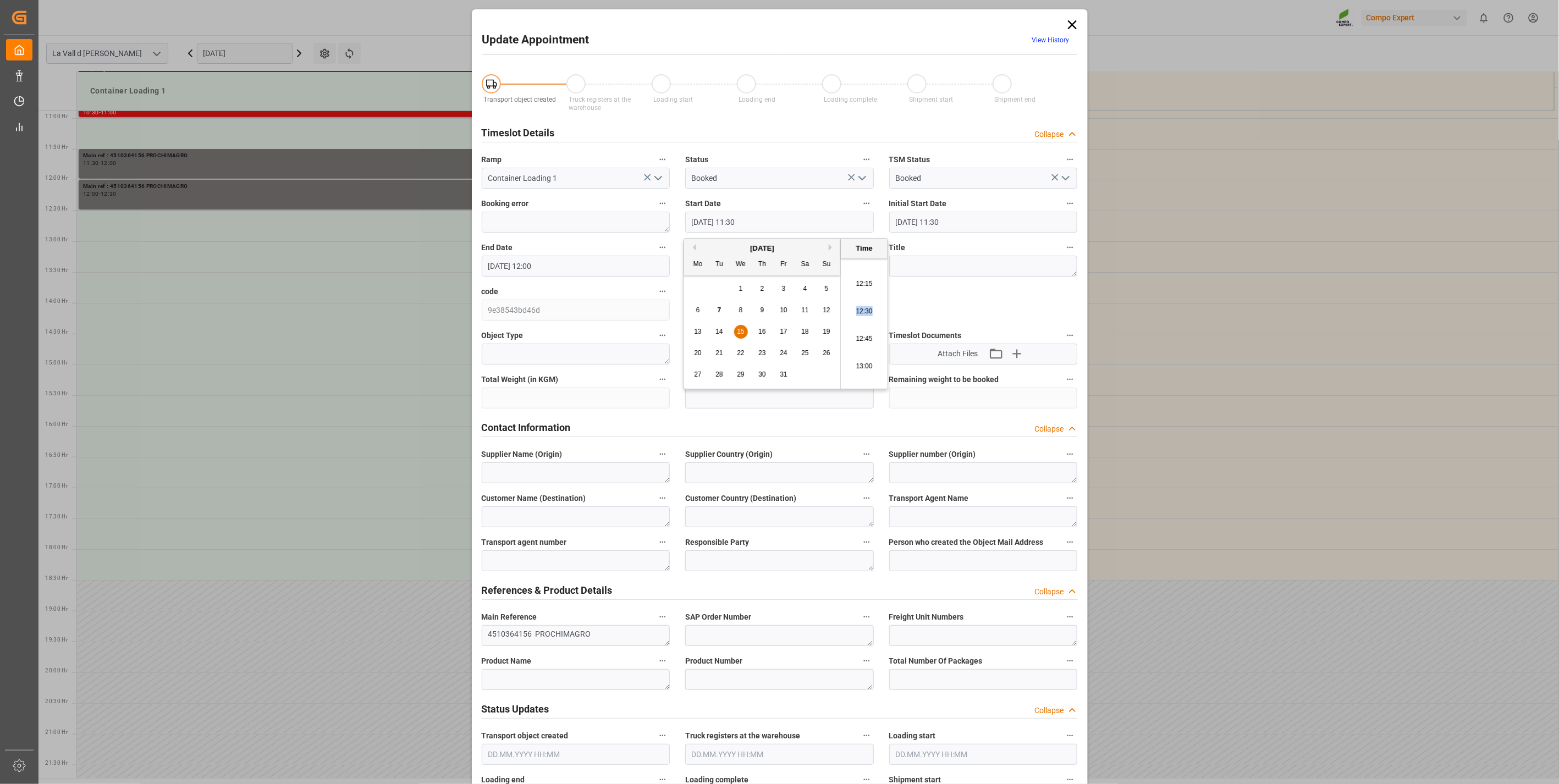
click at [870, 310] on ul "00:00 00:15 00:30 00:45 01:00 01:15 01:30 01:45 02:00 02:15 02:30 02:45 03:00 0…" at bounding box center [864, 323] width 47 height 130
drag, startPoint x: 870, startPoint y: 310, endPoint x: 861, endPoint y: 310, distance: 9.0
click at [861, 310] on li "12:30" at bounding box center [864, 311] width 47 height 27
type input "[DATE] 12:30"
drag, startPoint x: 550, startPoint y: 268, endPoint x: 536, endPoint y: 273, distance: 14.9
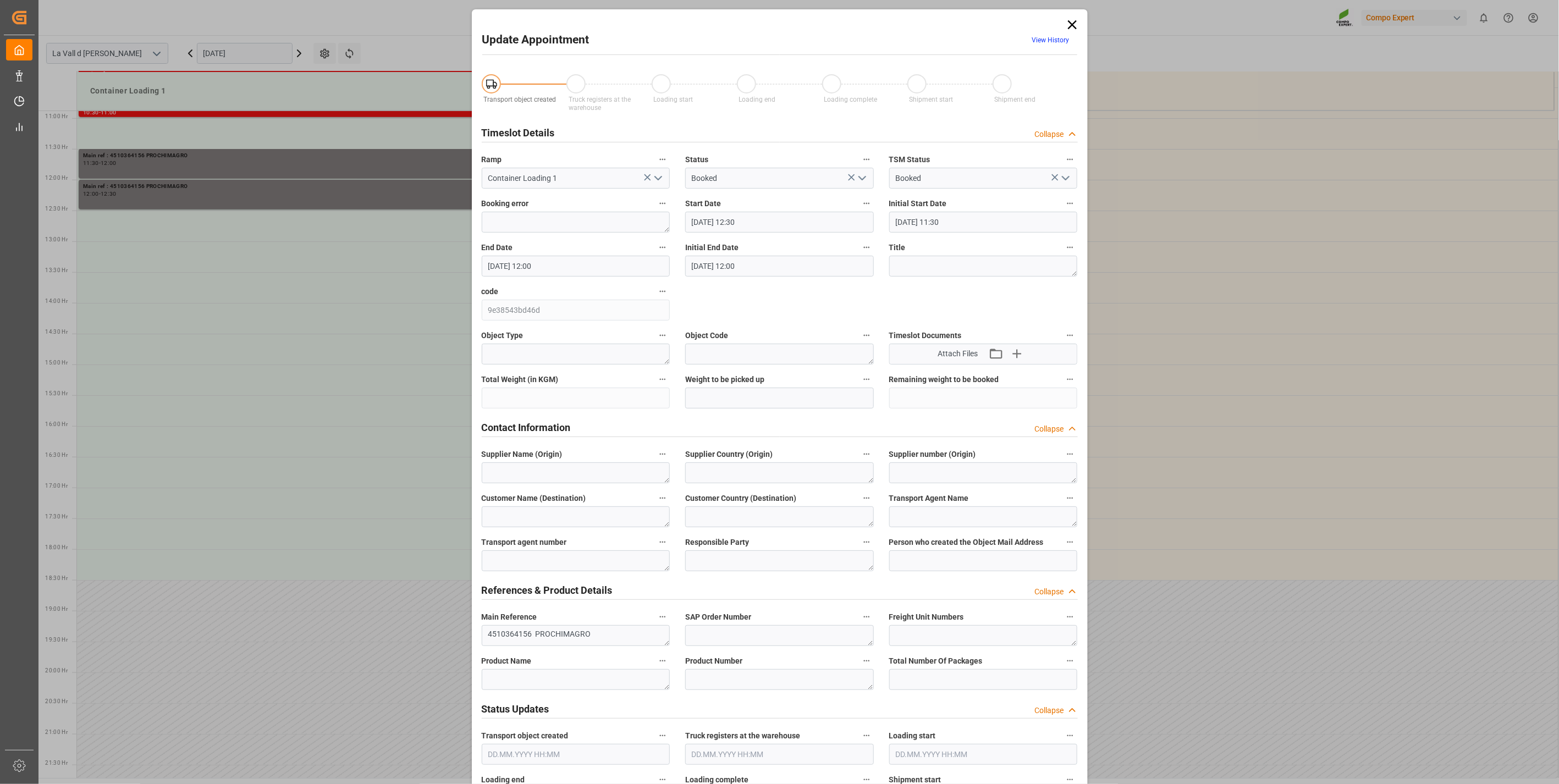
click at [548, 268] on input "[DATE] 12:00" at bounding box center [576, 266] width 189 height 21
click at [536, 378] on span "15" at bounding box center [536, 375] width 7 height 8
click at [668, 358] on li "13:00" at bounding box center [660, 355] width 47 height 27
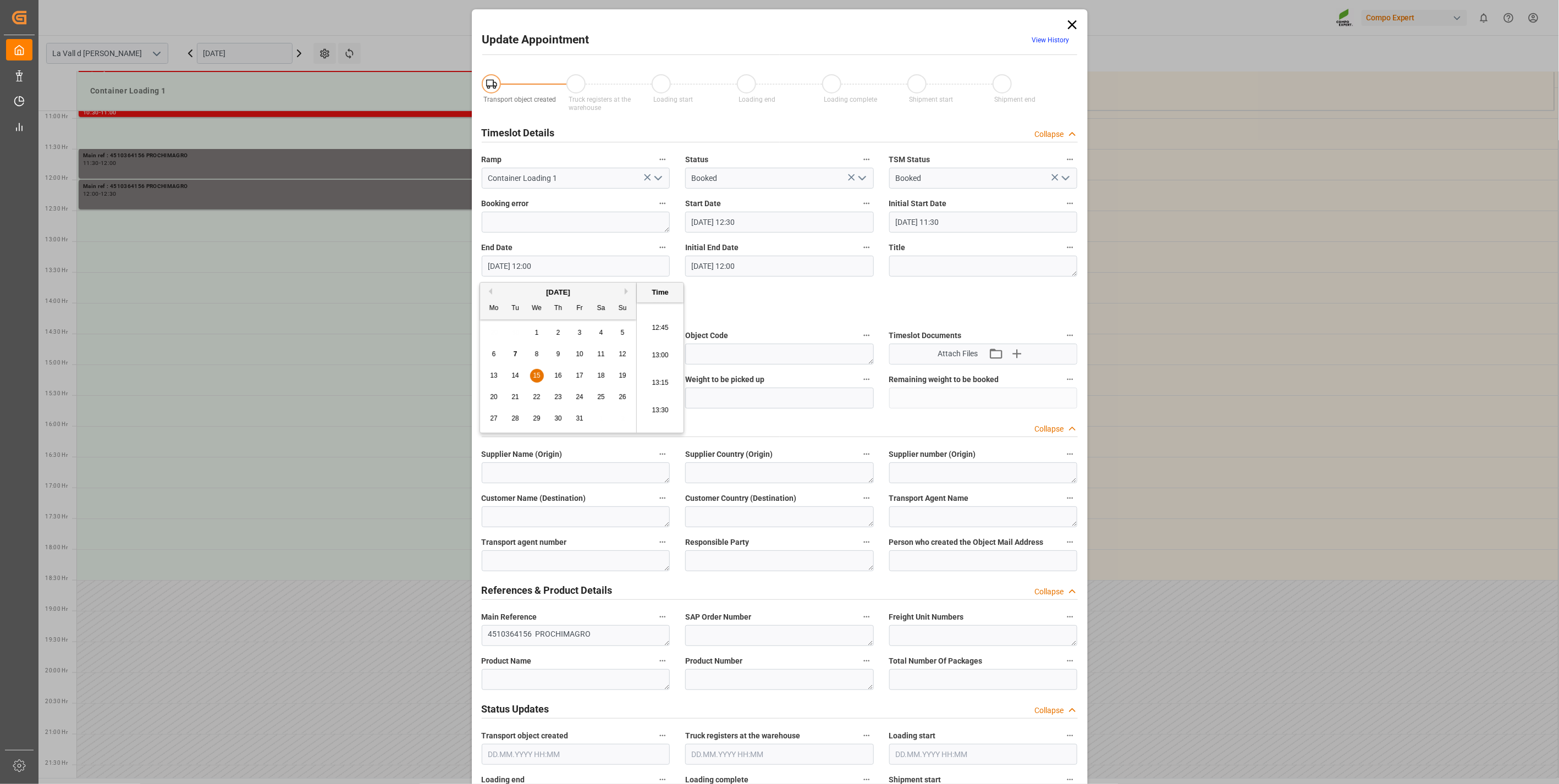
type input "[DATE] 13:00"
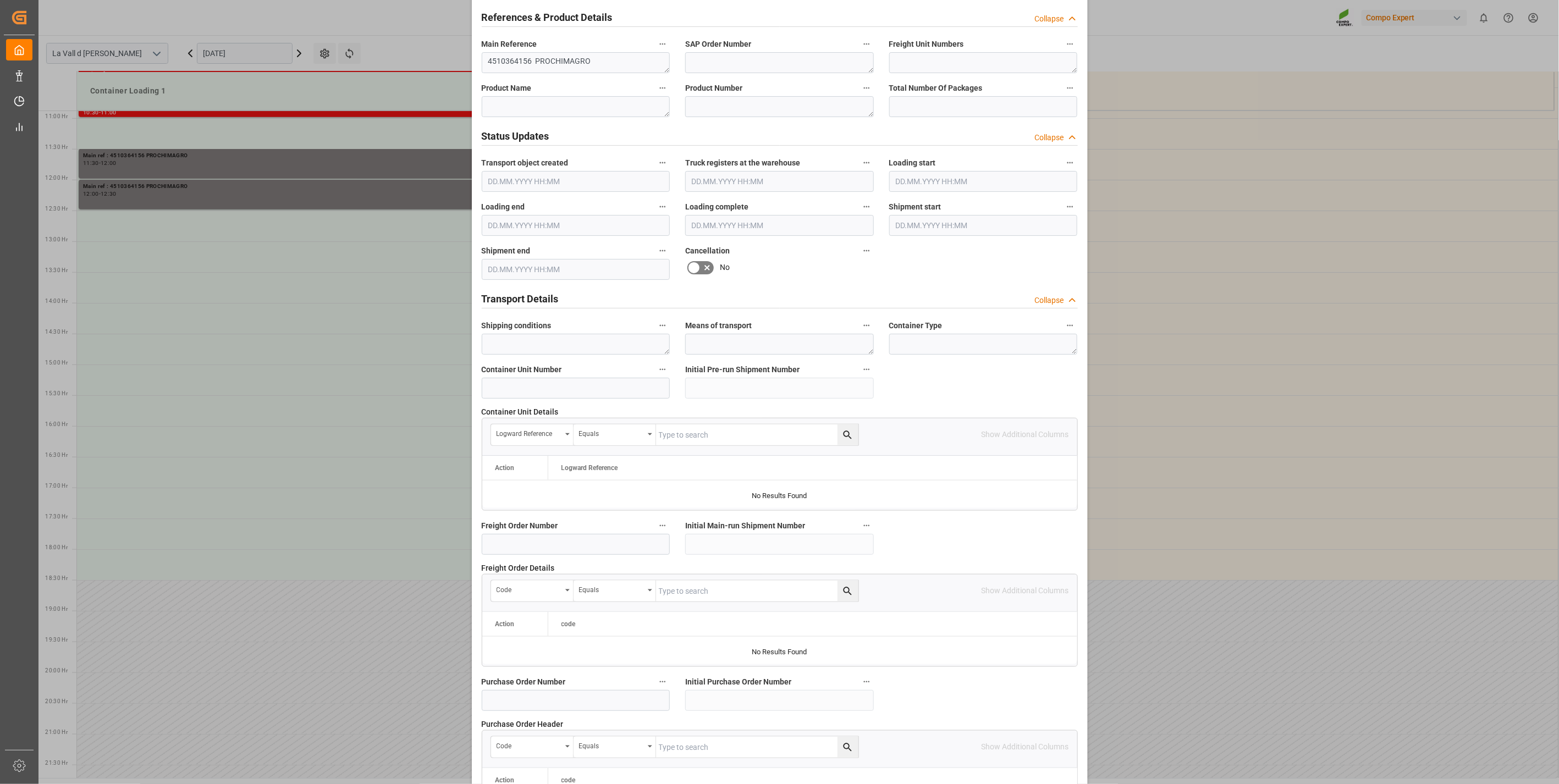
scroll to position [743, 0]
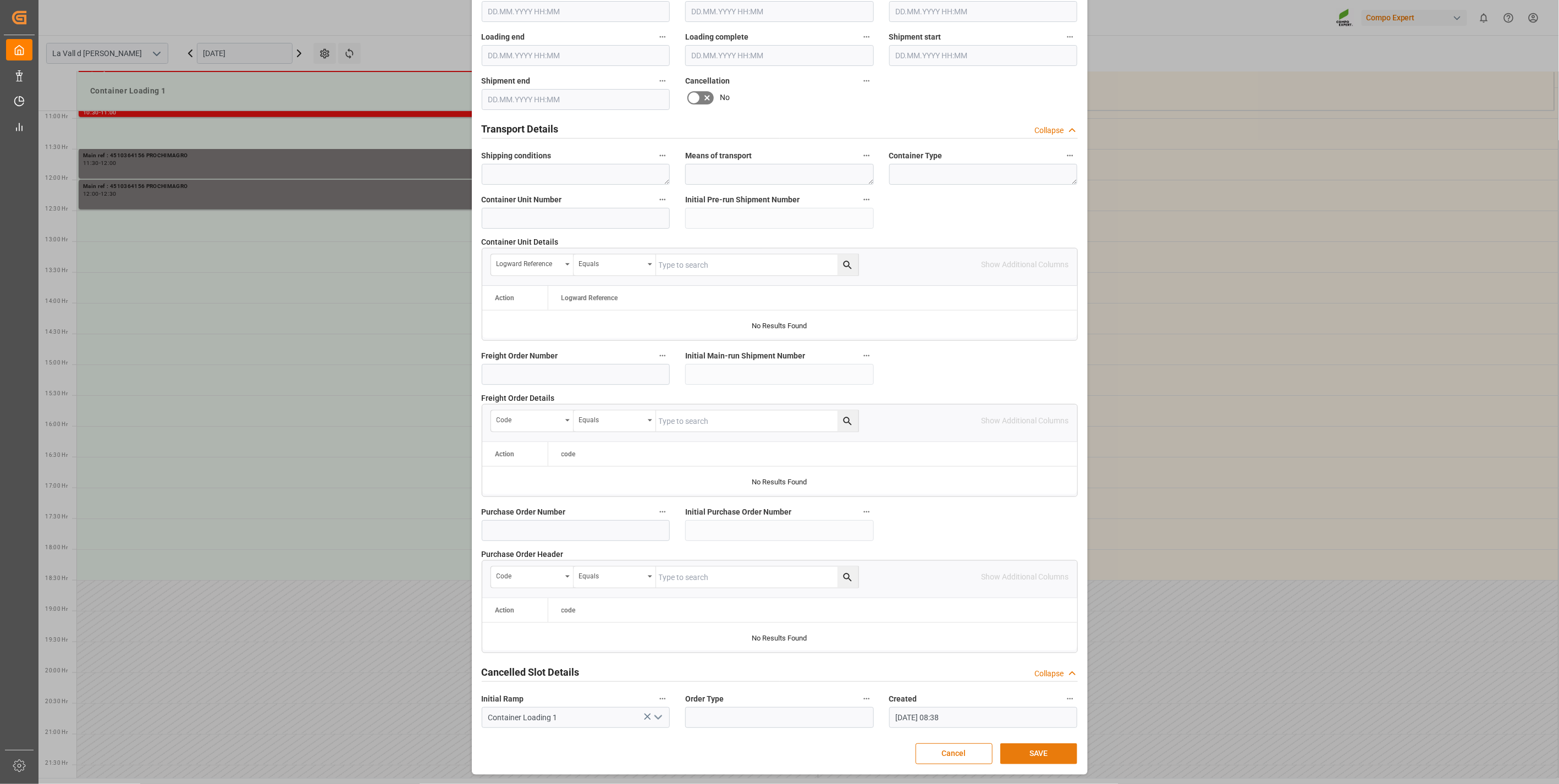
click at [1023, 761] on button "SAVE" at bounding box center [1039, 753] width 77 height 21
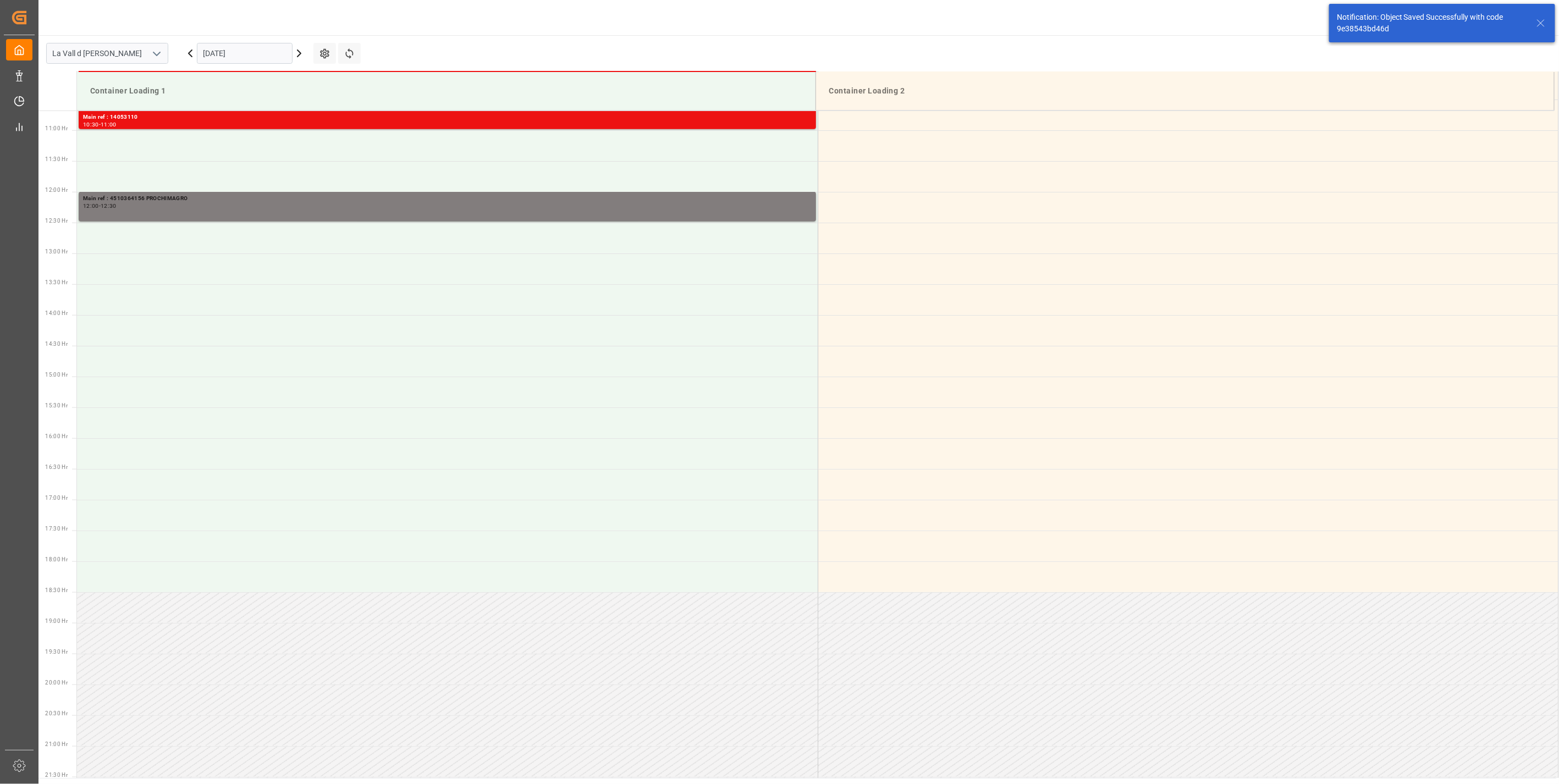
scroll to position [670, 0]
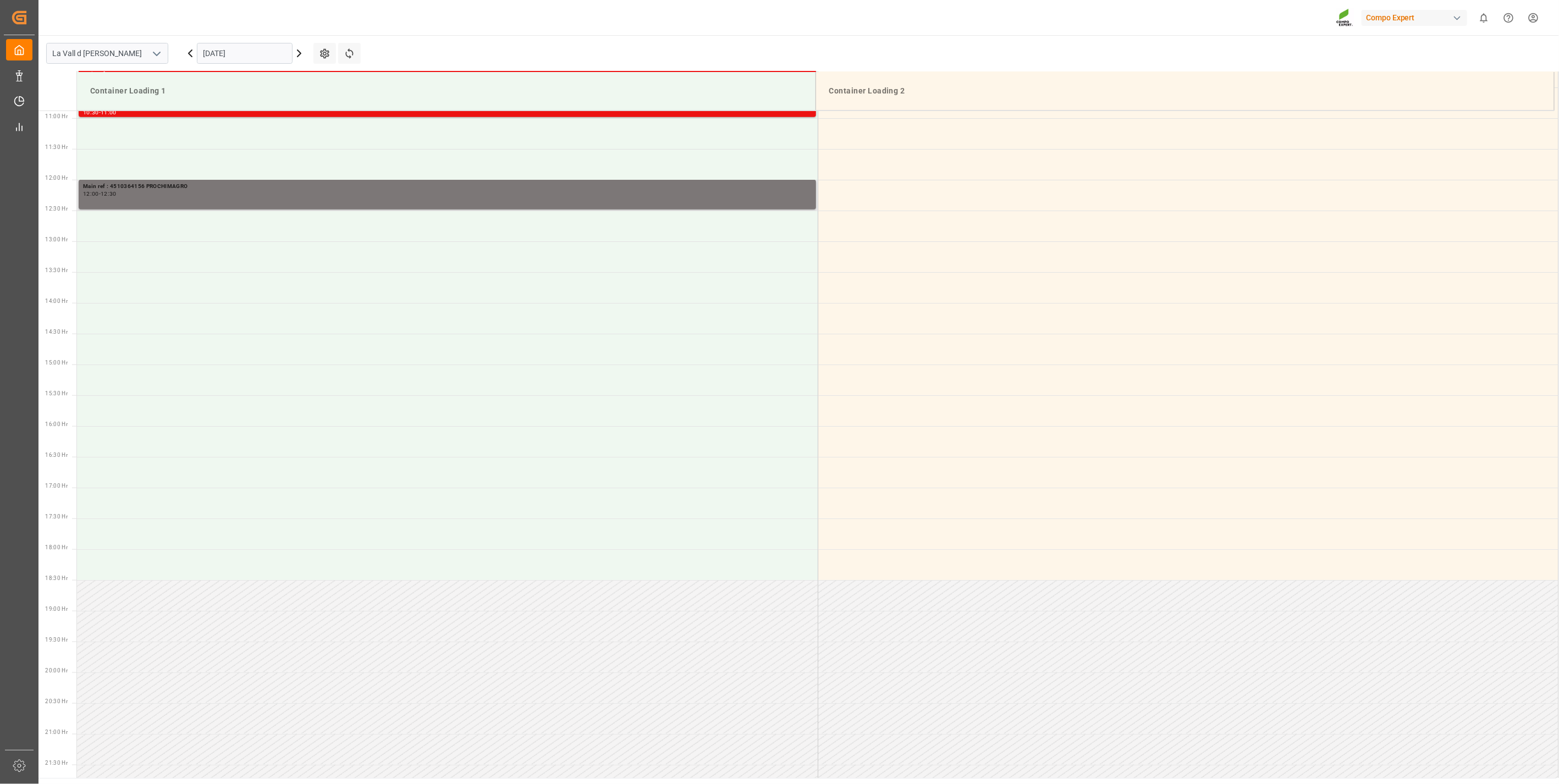
click at [294, 195] on div "12:00 - 12:30" at bounding box center [447, 194] width 729 height 6
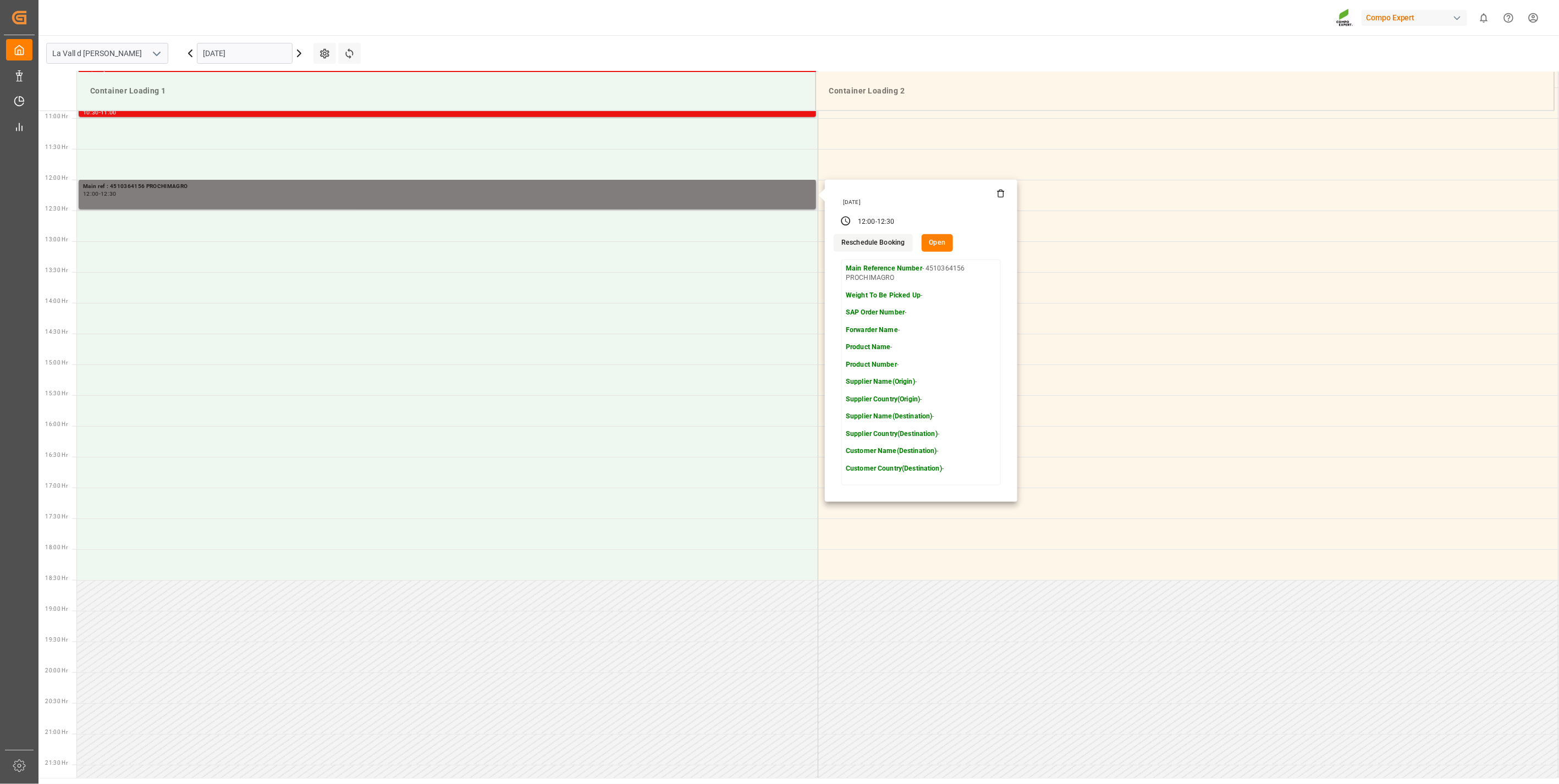
click at [930, 238] on button "Open" at bounding box center [937, 243] width 32 height 18
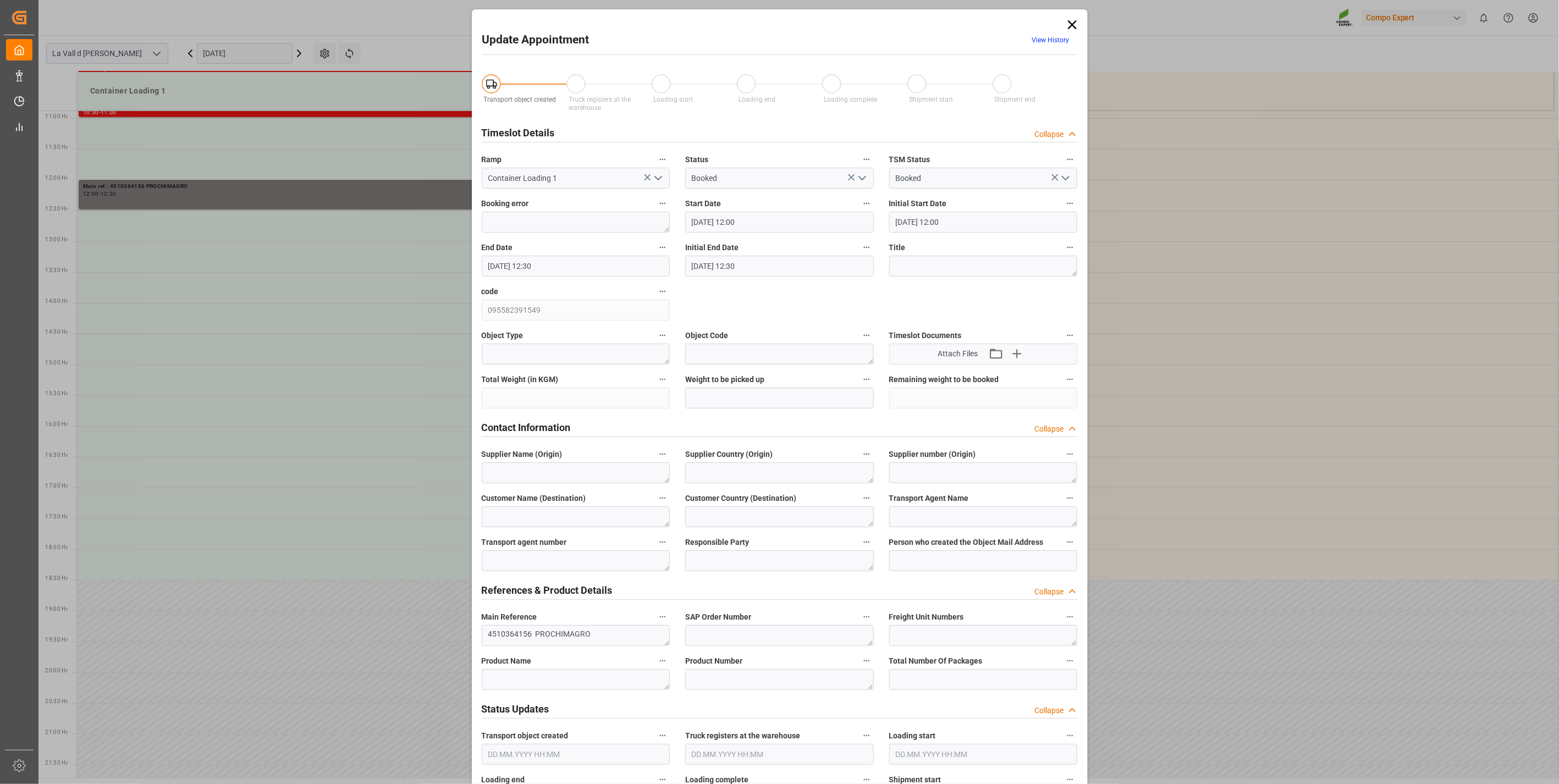
type input "[DATE] 12:00"
type input "[DATE] 12:30"
type input "[DATE] 08:38"
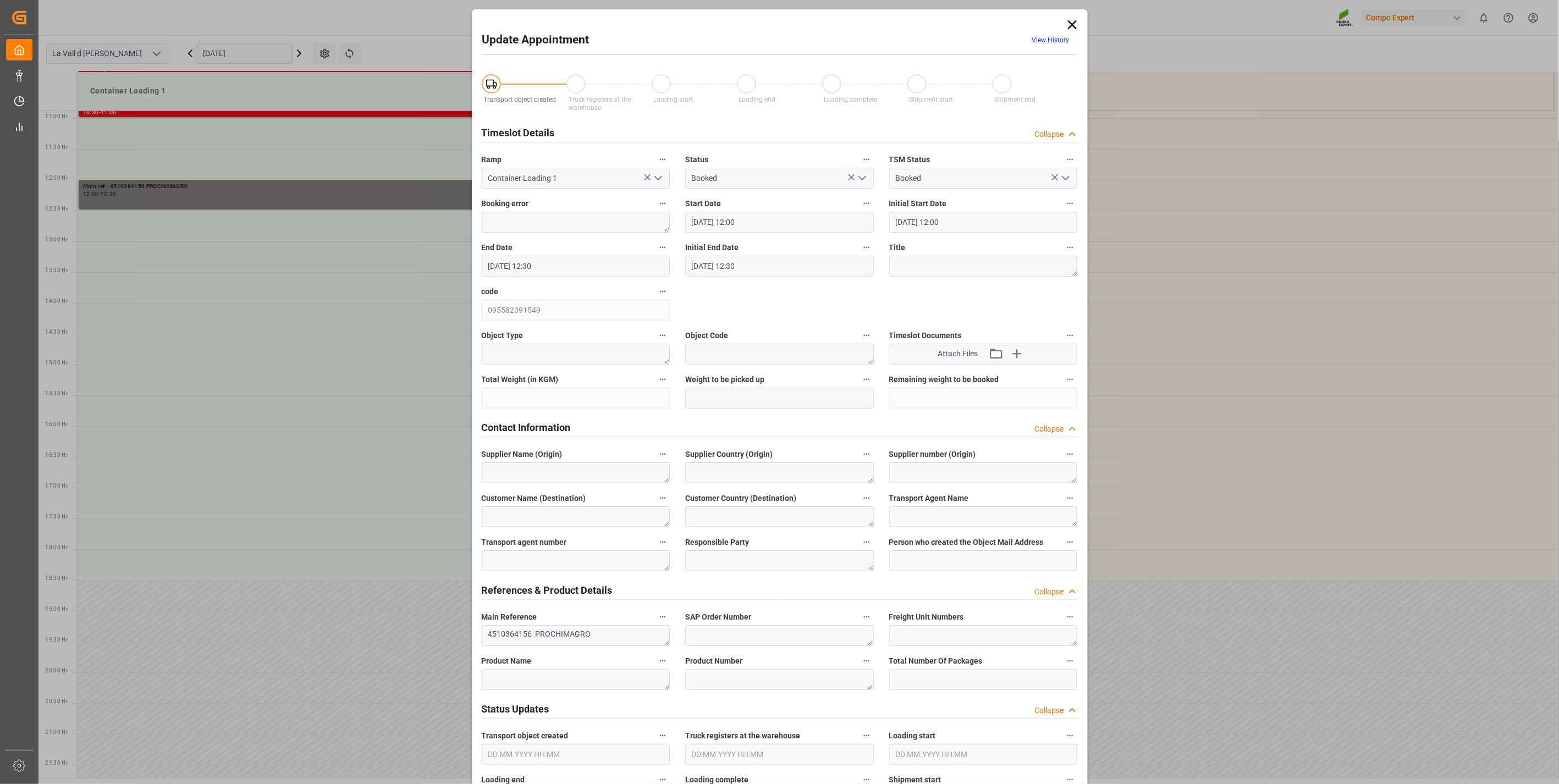
click at [738, 222] on input "[DATE] 12:00" at bounding box center [780, 222] width 189 height 21
click at [740, 332] on span "15" at bounding box center [741, 332] width 7 height 8
click at [871, 312] on li "13:00" at bounding box center [864, 311] width 47 height 27
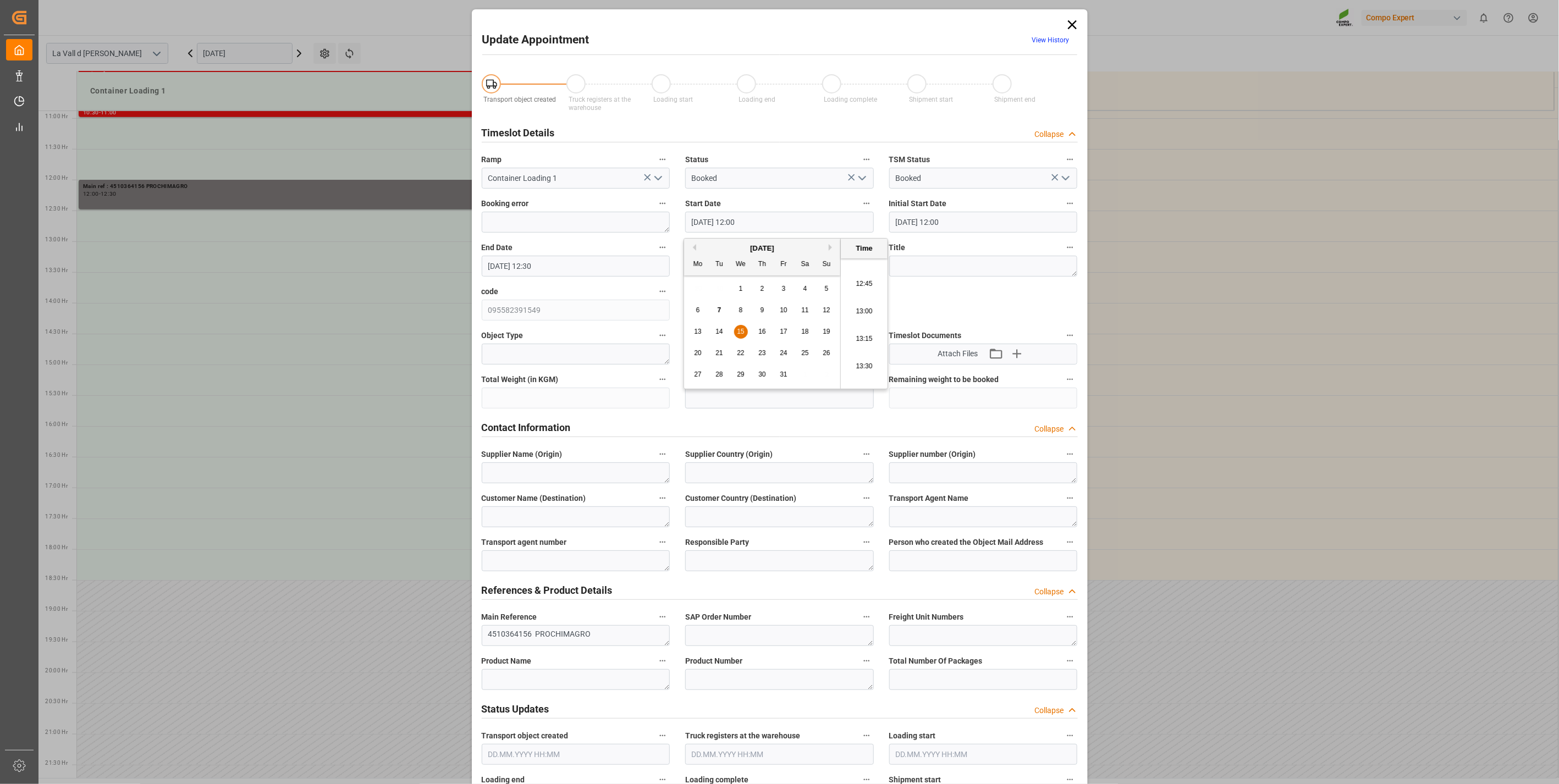
type input "[DATE] 13:00"
click at [606, 262] on input "[DATE] 12:30" at bounding box center [576, 266] width 189 height 21
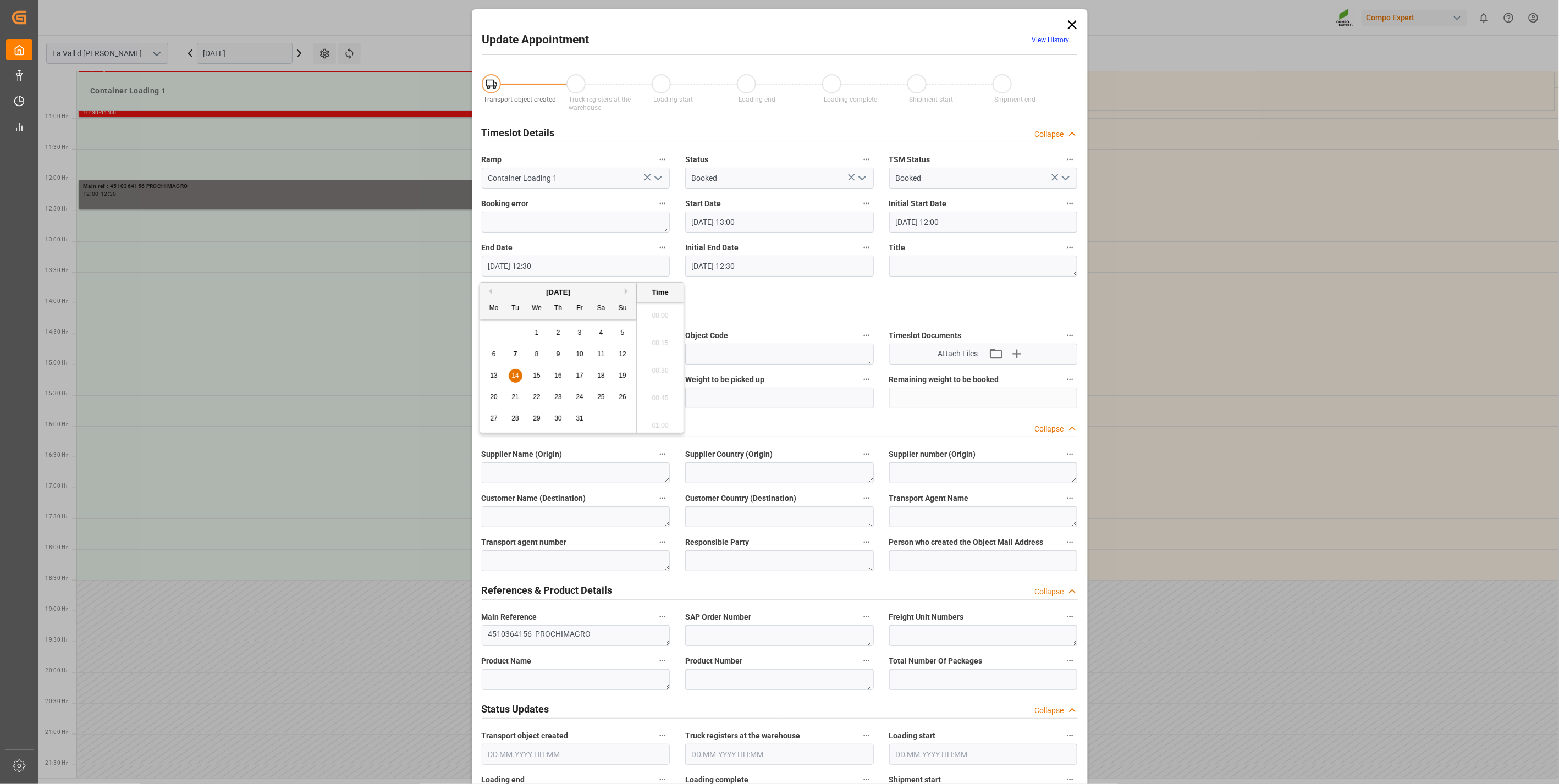
scroll to position [1322, 0]
click at [528, 377] on div "13 14 15 16 17 18 19" at bounding box center [559, 375] width 150 height 21
drag, startPoint x: 533, startPoint y: 376, endPoint x: 583, endPoint y: 374, distance: 50.0
click at [533, 375] on span "15" at bounding box center [536, 375] width 7 height 8
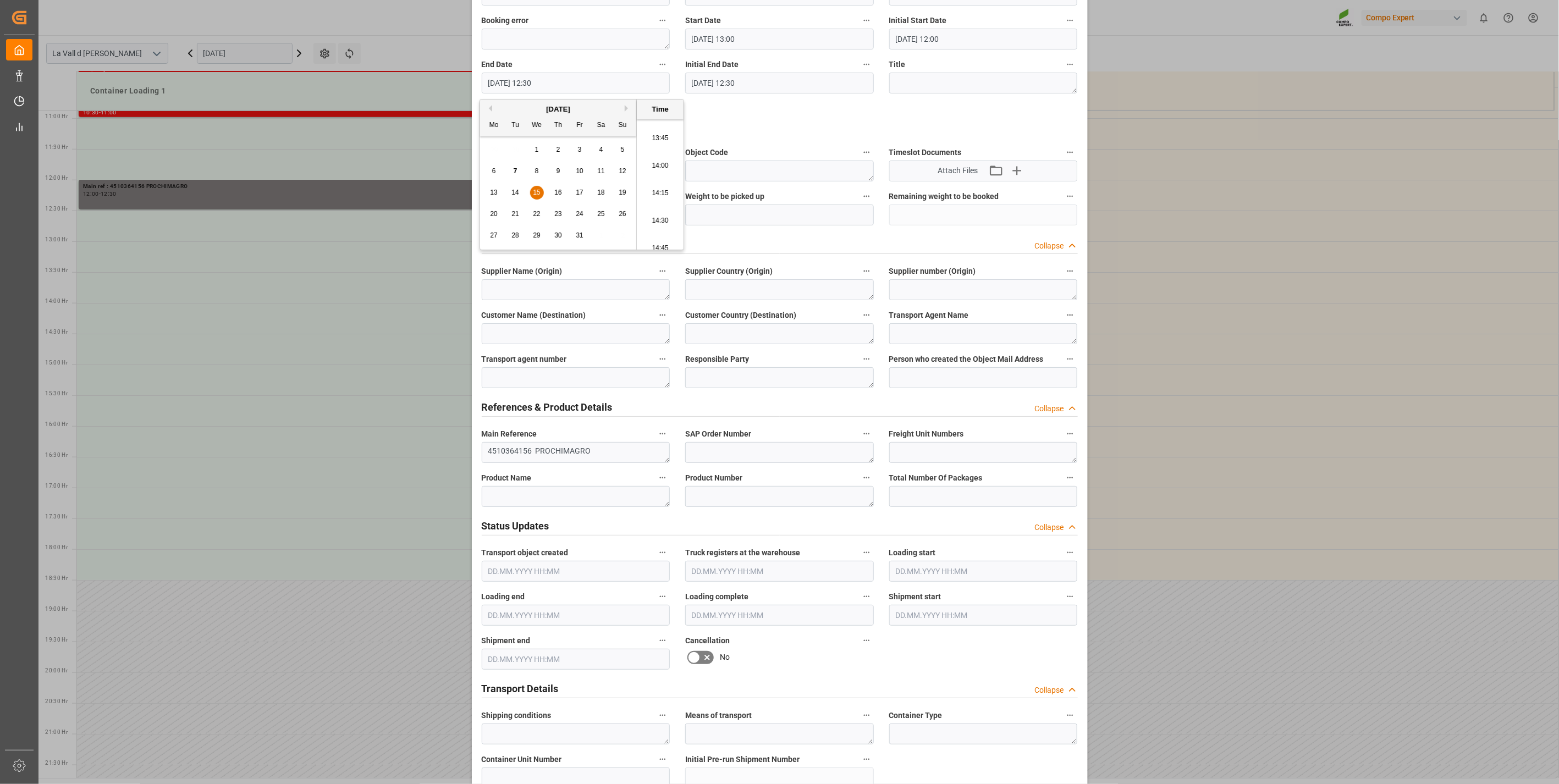
scroll to position [1445, 0]
click at [658, 163] on li "13:30" at bounding box center [660, 172] width 47 height 27
type input "[DATE] 13:30"
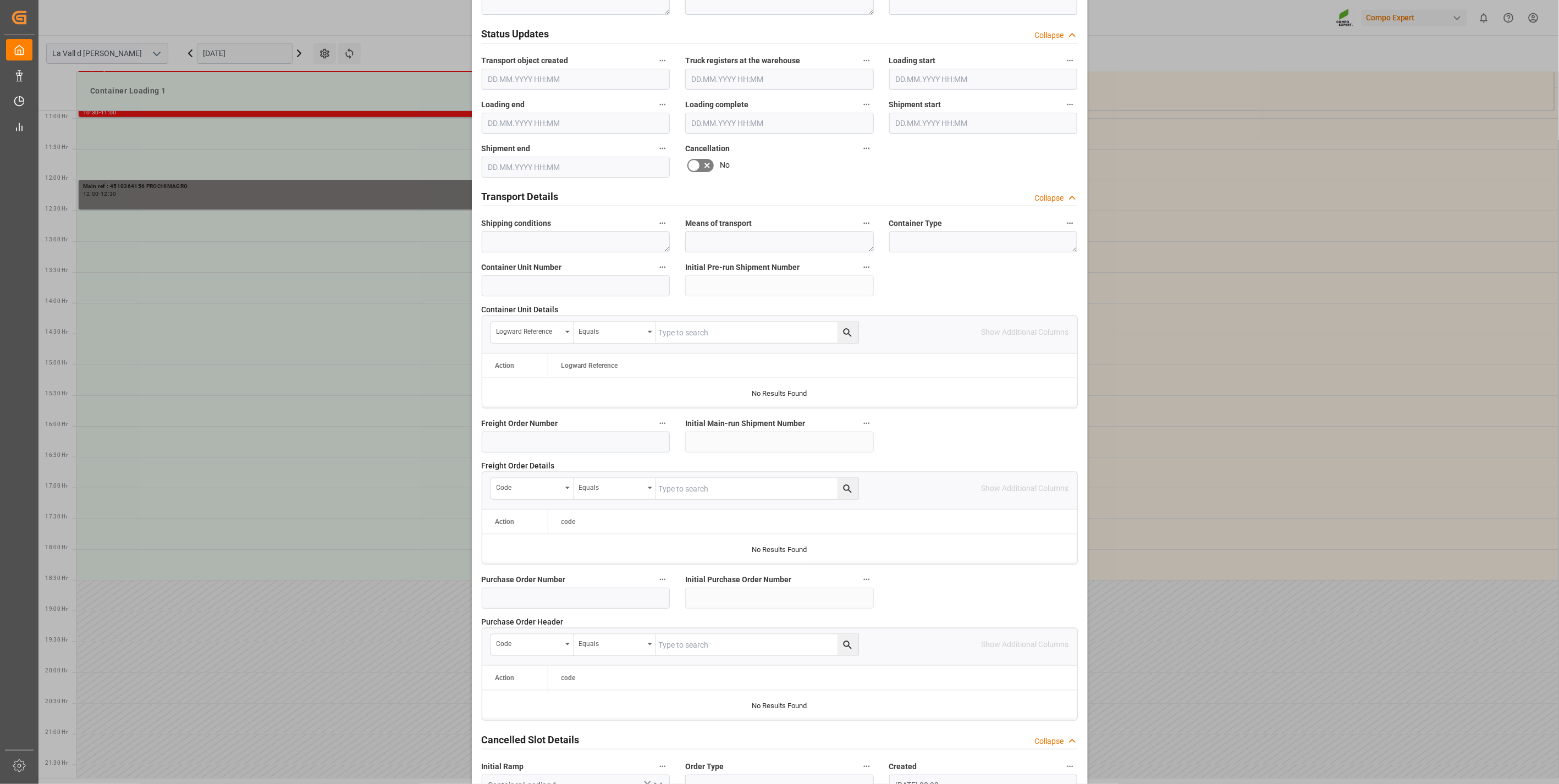
scroll to position [743, 0]
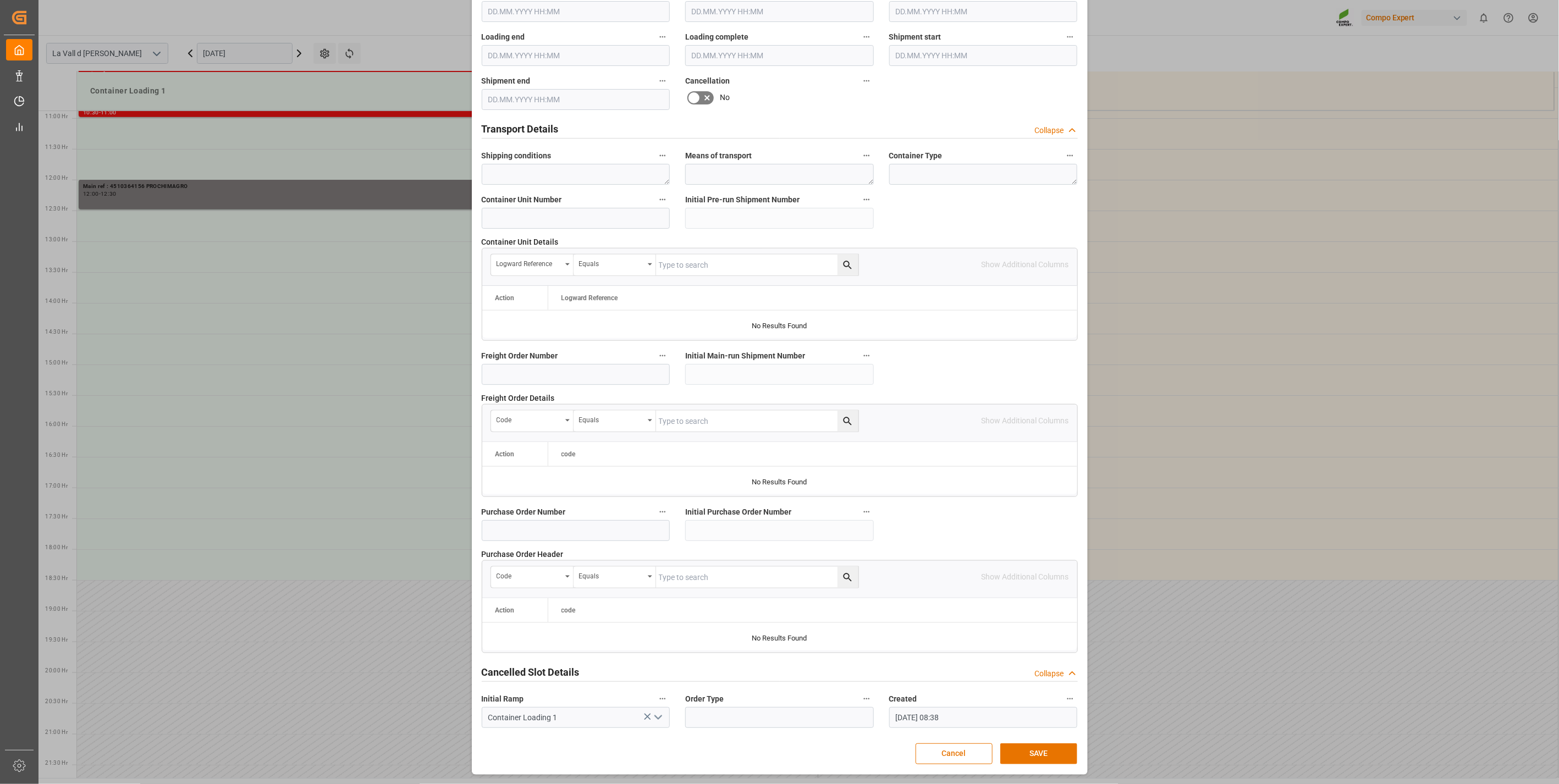
click at [1045, 743] on div "Update Appointment View History Transport object created Truck registers at the…" at bounding box center [780, 20] width 611 height 1502
click at [1044, 756] on button "SAVE" at bounding box center [1039, 753] width 77 height 21
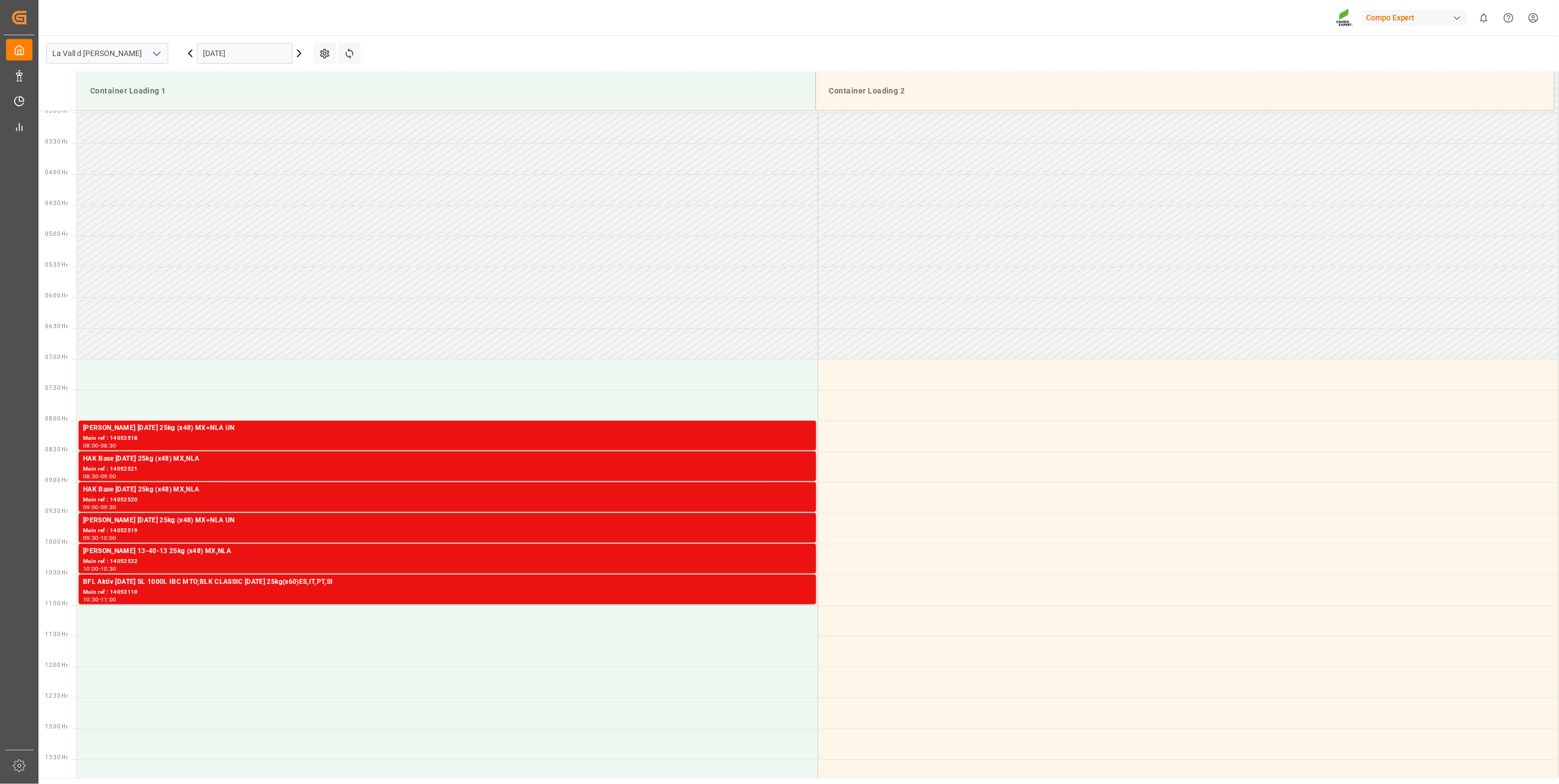
scroll to position [183, 0]
click at [229, 48] on input "[DATE]" at bounding box center [245, 53] width 96 height 21
click at [253, 155] on div "13 14 15 16 17 18 19" at bounding box center [276, 163] width 150 height 21
click at [254, 166] on span "15" at bounding box center [254, 163] width 7 height 8
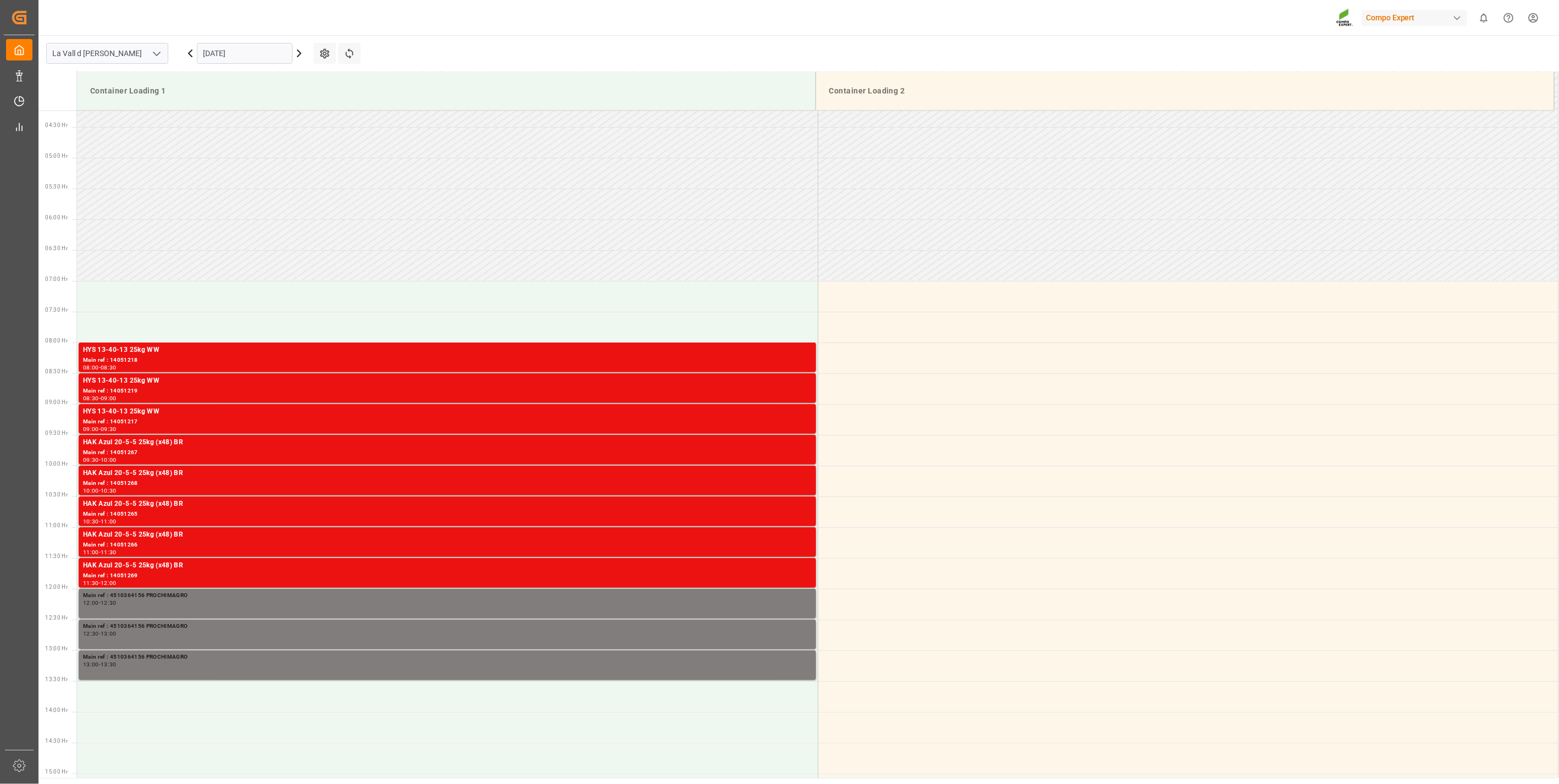
scroll to position [424, 0]
